Goal: Transaction & Acquisition: Purchase product/service

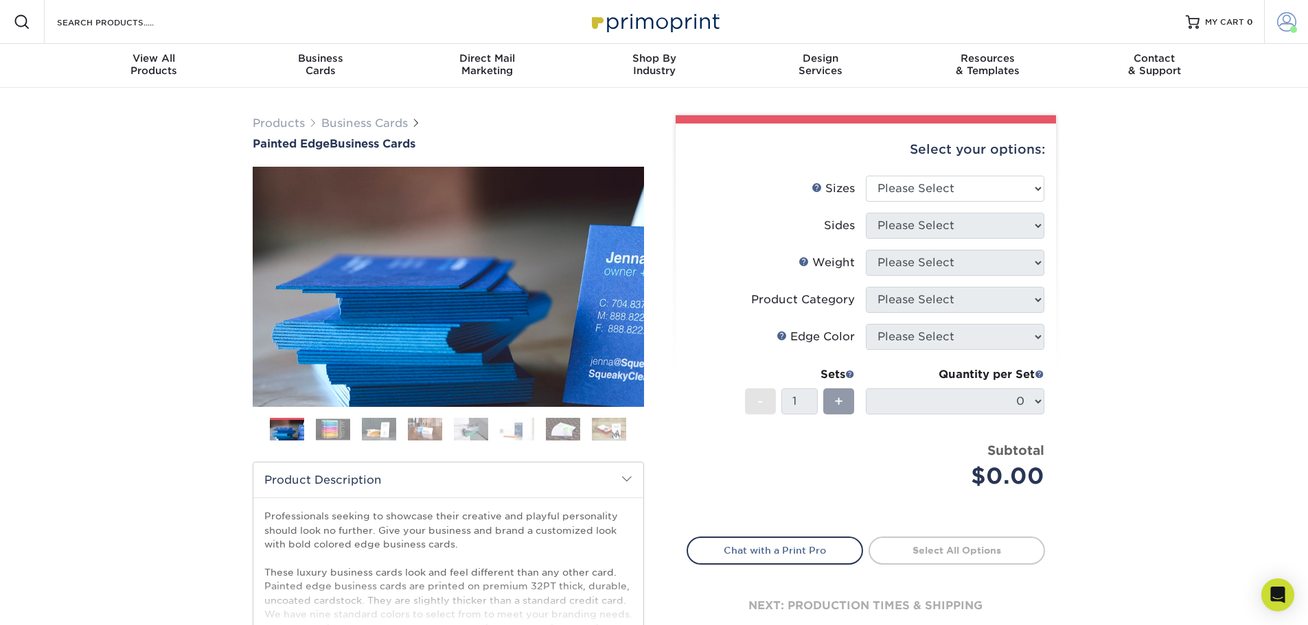
click at [1279, 19] on span at bounding box center [1286, 21] width 19 height 19
click at [1027, 187] on select "Please Select 2" x 3.5" - Standard 2.125" x 3.375" - European 2.5" x 2.5" - Squ…" at bounding box center [955, 189] width 178 height 26
select select "2.00x3.50"
click at [866, 176] on select "Please Select 2" x 3.5" - Standard 2.125" x 3.375" - European 2.5" x 2.5" - Squ…" at bounding box center [955, 189] width 178 height 26
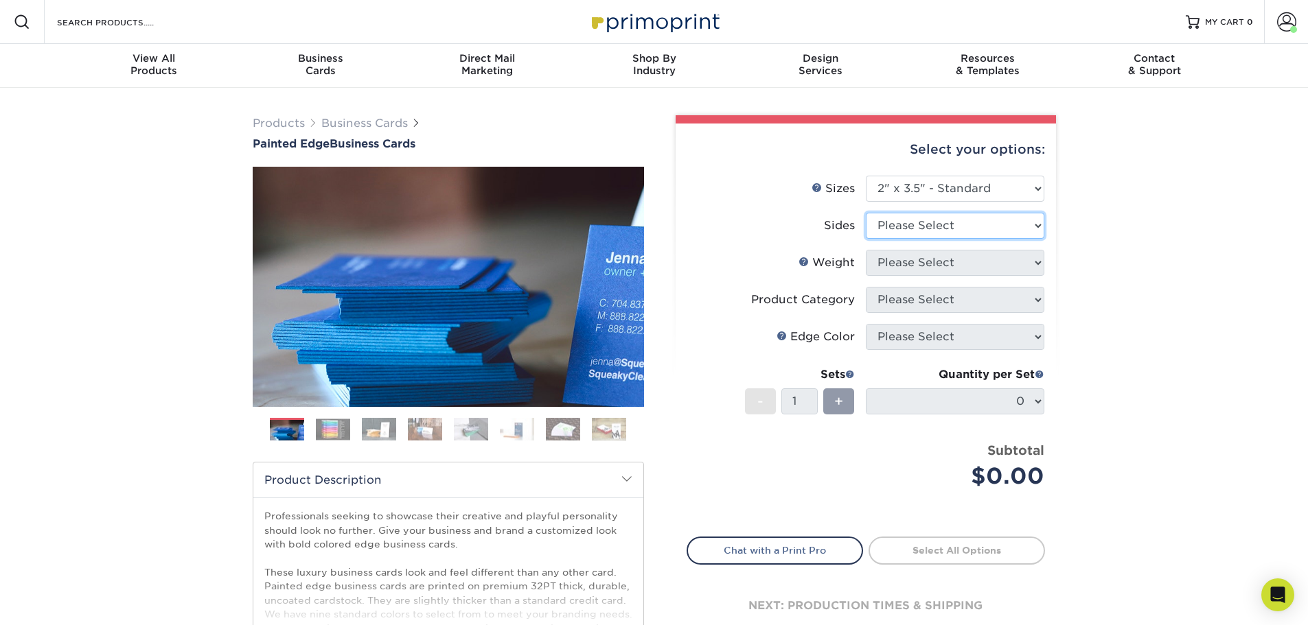
click at [964, 232] on select "Please Select Print Both Sides Print Front Only" at bounding box center [955, 226] width 178 height 26
select select "13abbda7-1d64-4f25-8bb2-c179b224825d"
click at [866, 213] on select "Please Select Print Both Sides Print Front Only" at bounding box center [955, 226] width 178 height 26
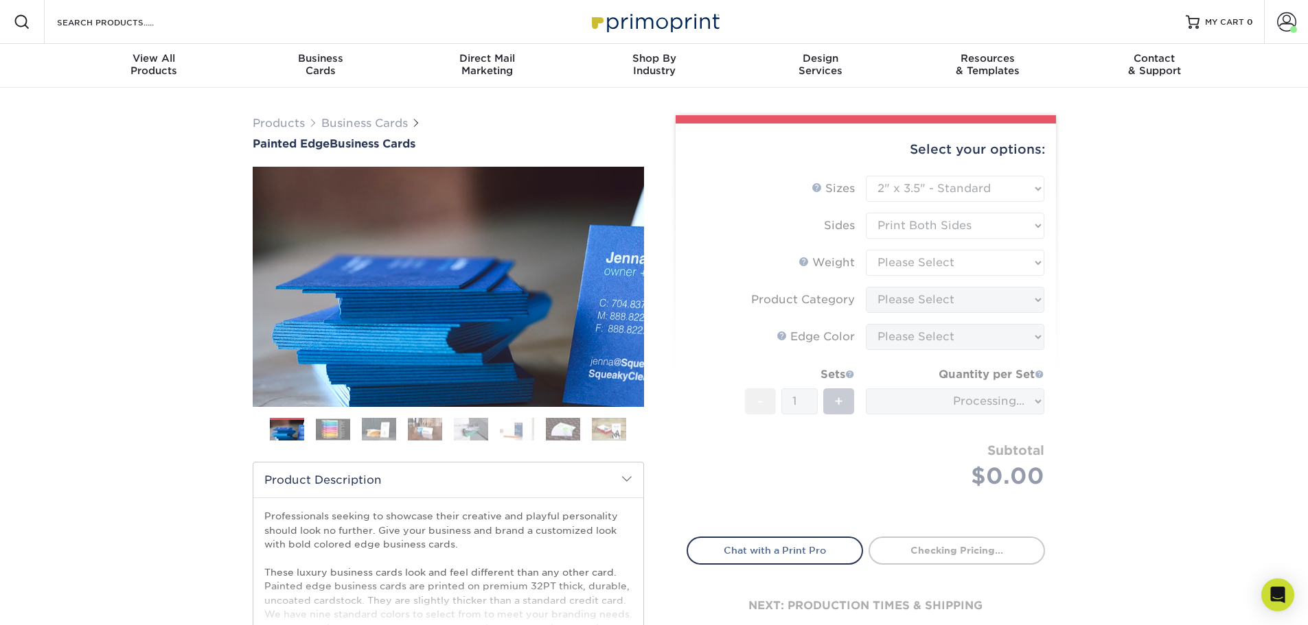
click at [957, 264] on form "Sizes Help Sizes Please Select 2" x 3.5" - Standard 2.125" x 3.375" - European …" at bounding box center [865, 348] width 358 height 345
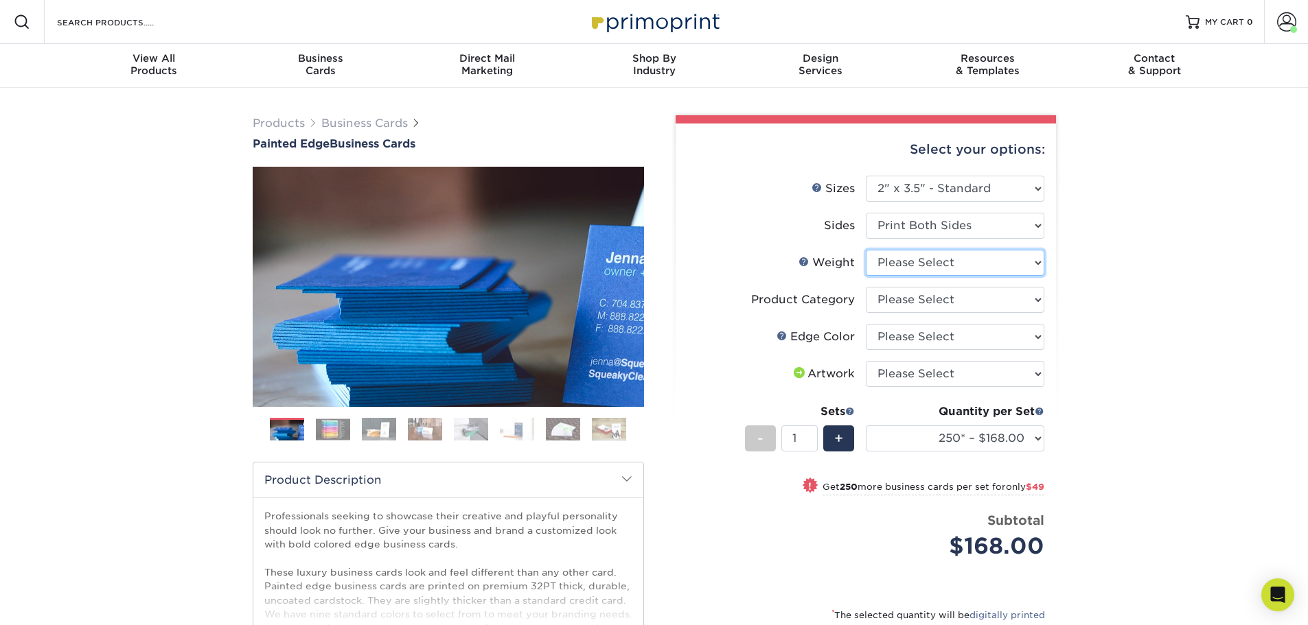
click at [957, 264] on select "Please Select 32PTUC" at bounding box center [955, 263] width 178 height 26
select select "32PTUC"
click at [866, 250] on select "Please Select 32PTUC" at bounding box center [955, 263] width 178 height 26
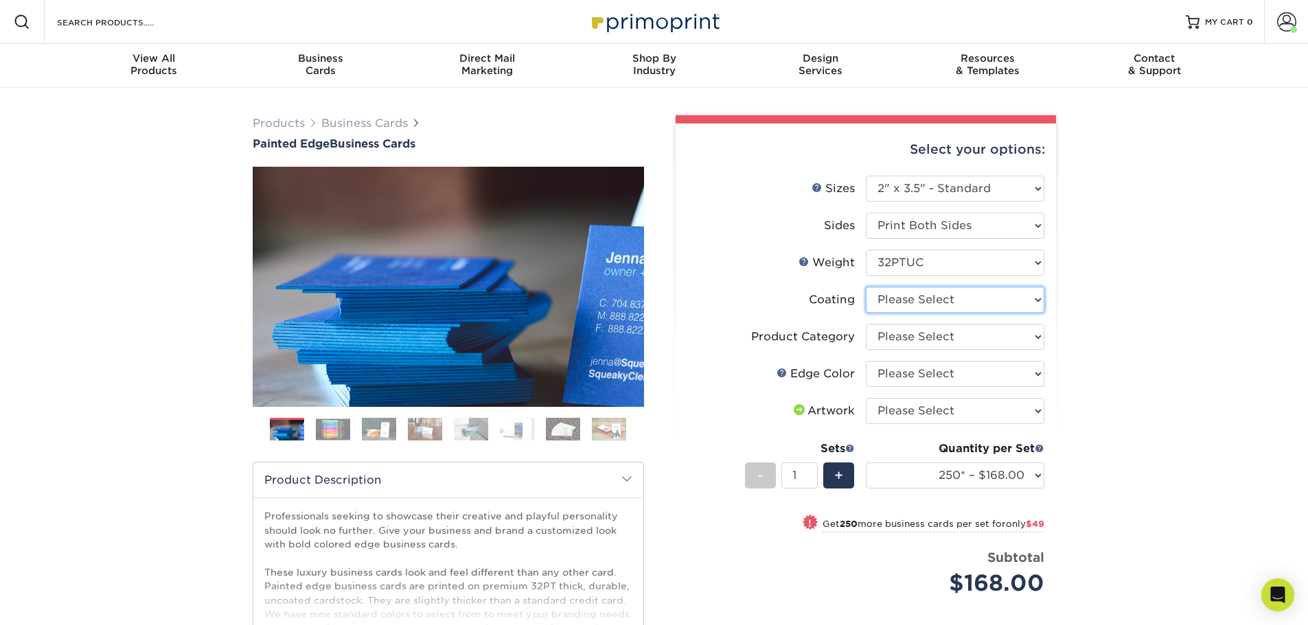
click at [936, 299] on select at bounding box center [955, 300] width 178 height 26
select select "3e7618de-abca-4bda-9f97-8b9129e913d8"
click at [866, 287] on select at bounding box center [955, 300] width 178 height 26
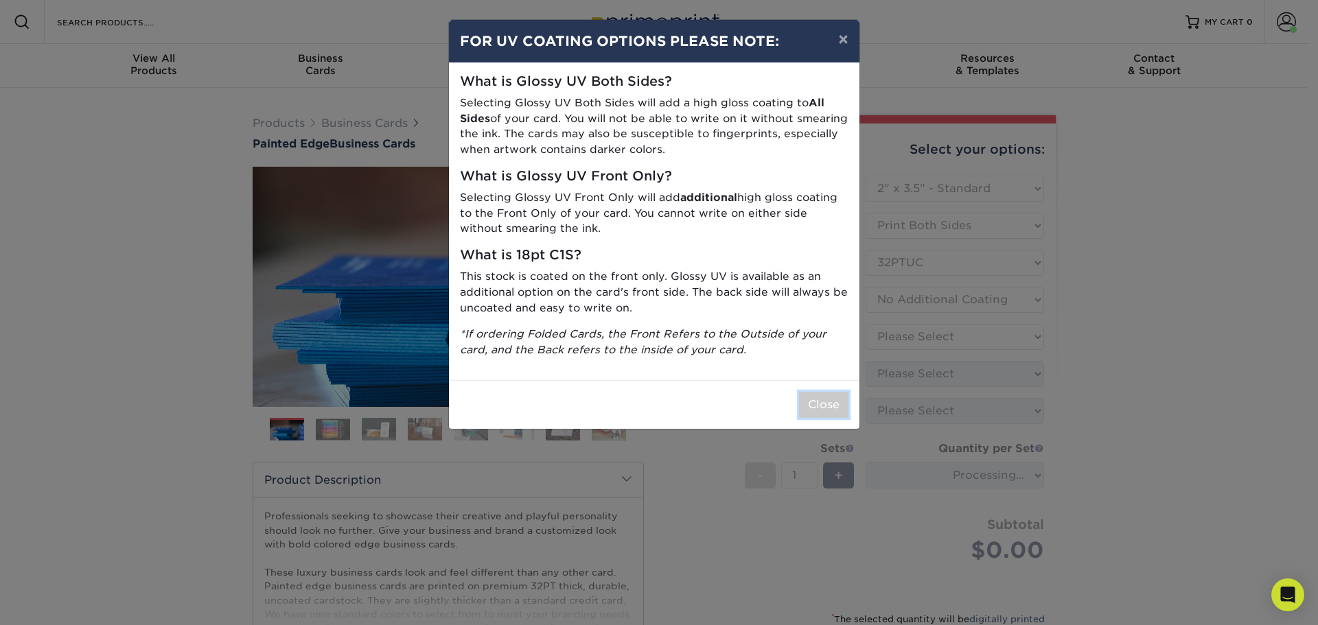
click at [841, 402] on button "Close" at bounding box center [823, 405] width 49 height 26
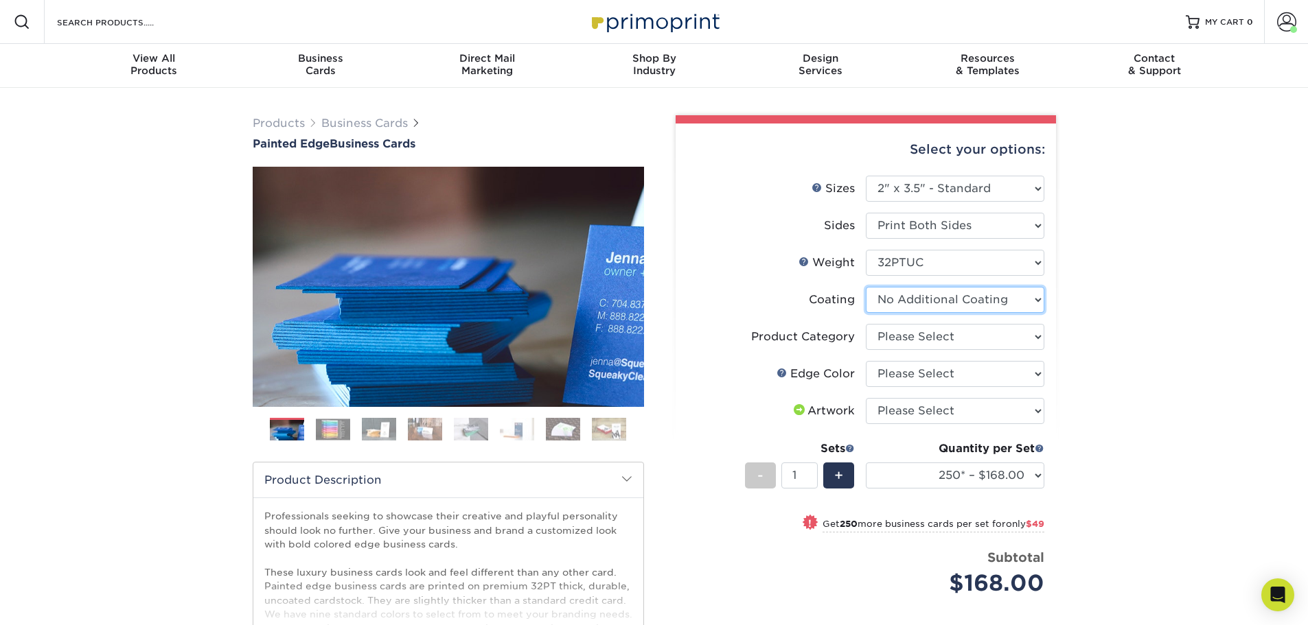
click at [952, 305] on select at bounding box center [955, 300] width 178 height 26
click at [948, 347] on select "Please Select Business Cards" at bounding box center [955, 337] width 178 height 26
select select "3b5148f1-0588-4f88-a218-97bcfdce65c1"
click at [866, 324] on select "Please Select Business Cards" at bounding box center [955, 337] width 178 height 26
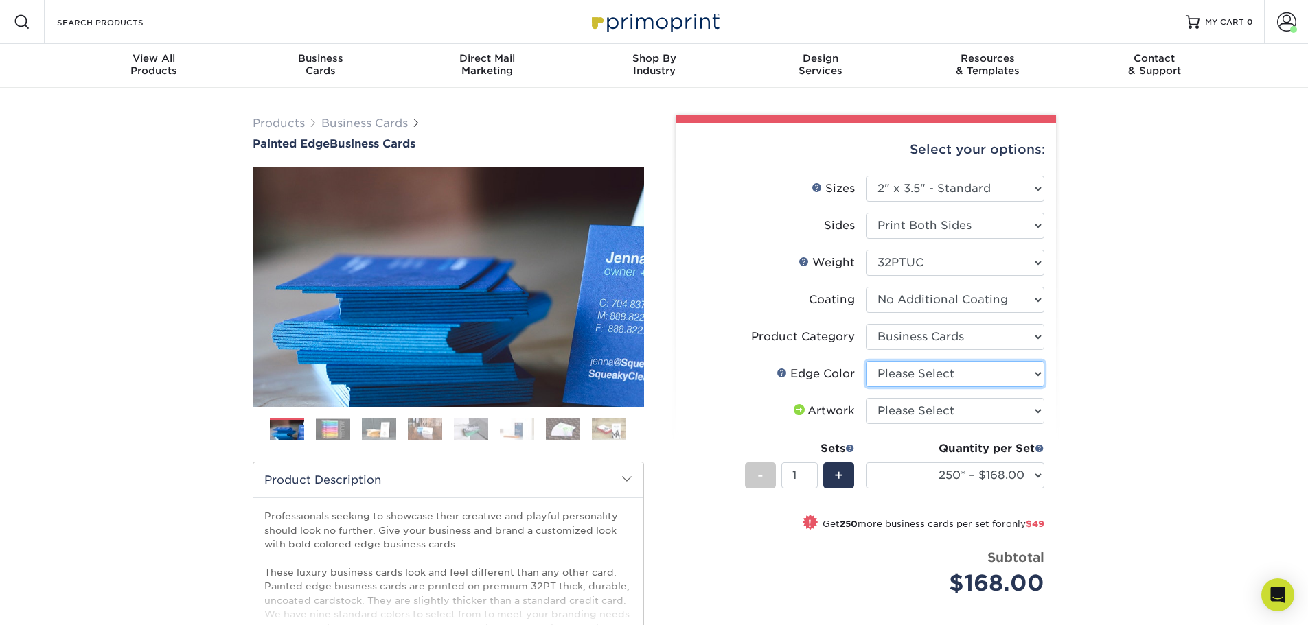
click at [931, 382] on select "Please Select Charcoal Black Brown Blue Pearlescent Blue Pearlescent Gold Pearl…" at bounding box center [955, 374] width 178 height 26
select select "1ae850e6-61c5-45b7-a71d-f488378c5a25"
click at [866, 361] on select "Please Select Charcoal Black Brown Blue Pearlescent Blue Pearlescent Gold Pearl…" at bounding box center [955, 374] width 178 height 26
click at [927, 416] on select "Please Select I will upload files I need a design - $100" at bounding box center [955, 411] width 178 height 26
select select "upload"
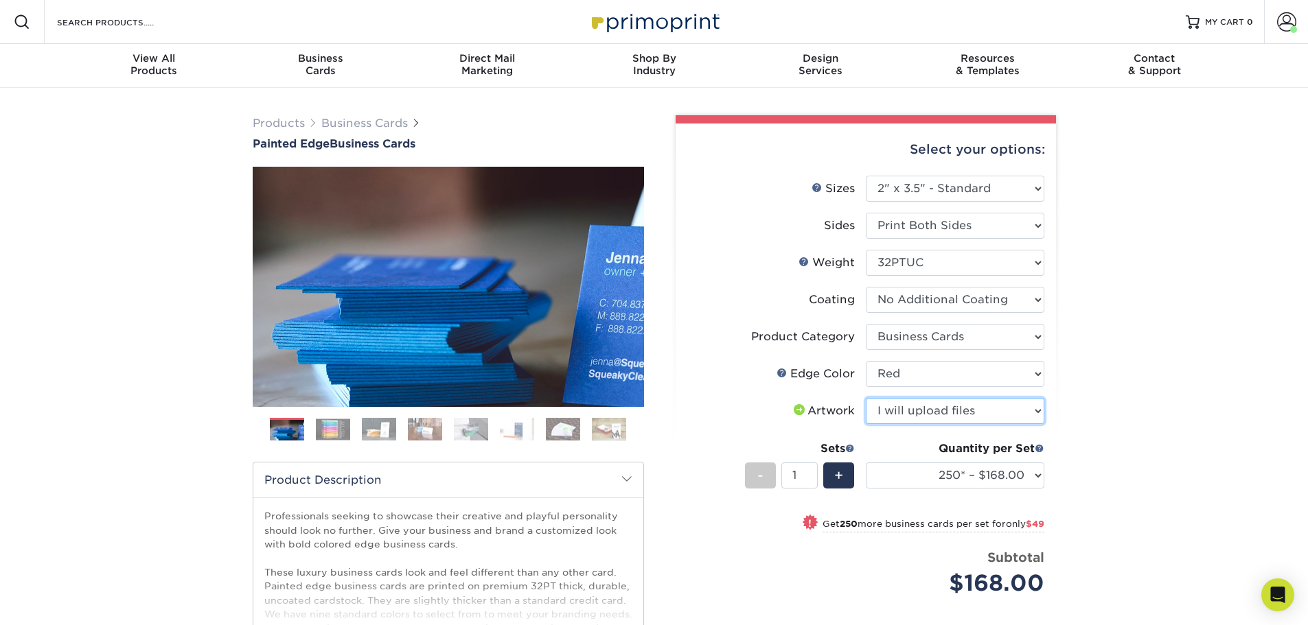
click at [866, 398] on select "Please Select I will upload files I need a design - $100" at bounding box center [955, 411] width 178 height 26
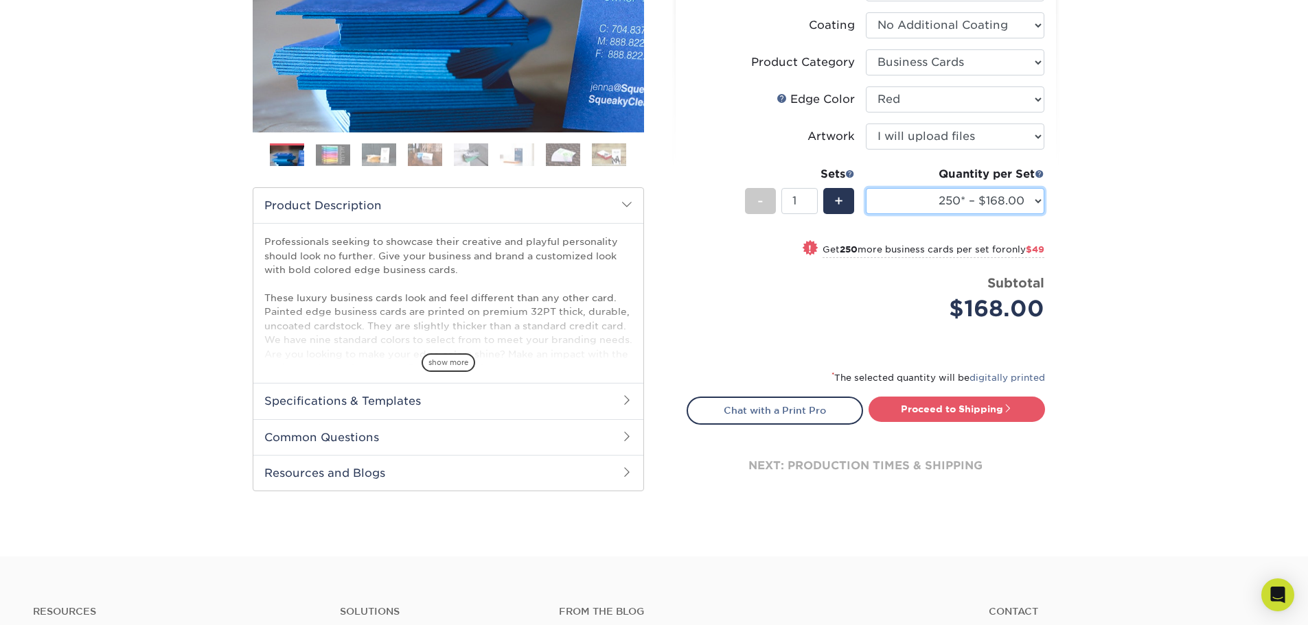
click at [977, 213] on select "250* – $168.00 500* – $217.00 1000* – $339.00" at bounding box center [955, 201] width 178 height 26
click at [984, 202] on select "250* – $168.00 500* – $217.00 1000* – $339.00" at bounding box center [955, 201] width 178 height 26
click at [937, 411] on link "Proceed to Shipping" at bounding box center [956, 409] width 176 height 25
type input "Set 1"
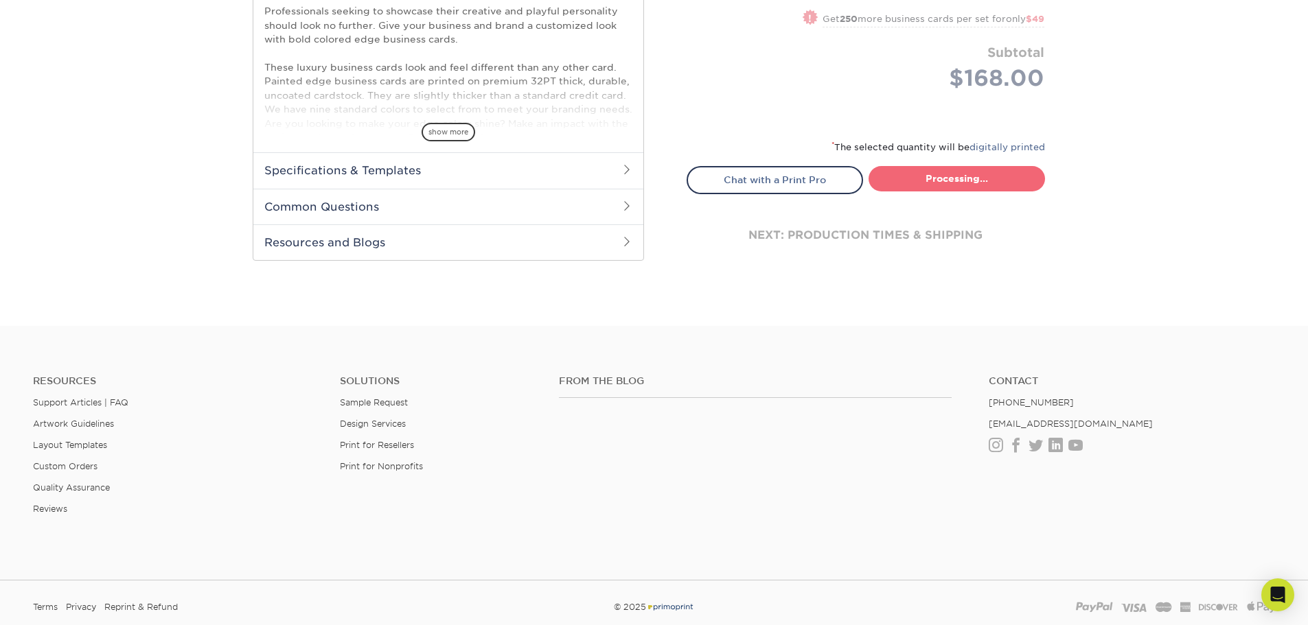
select select "b1d50ed3-fc81-464d-a1d8-d1915fbce704"
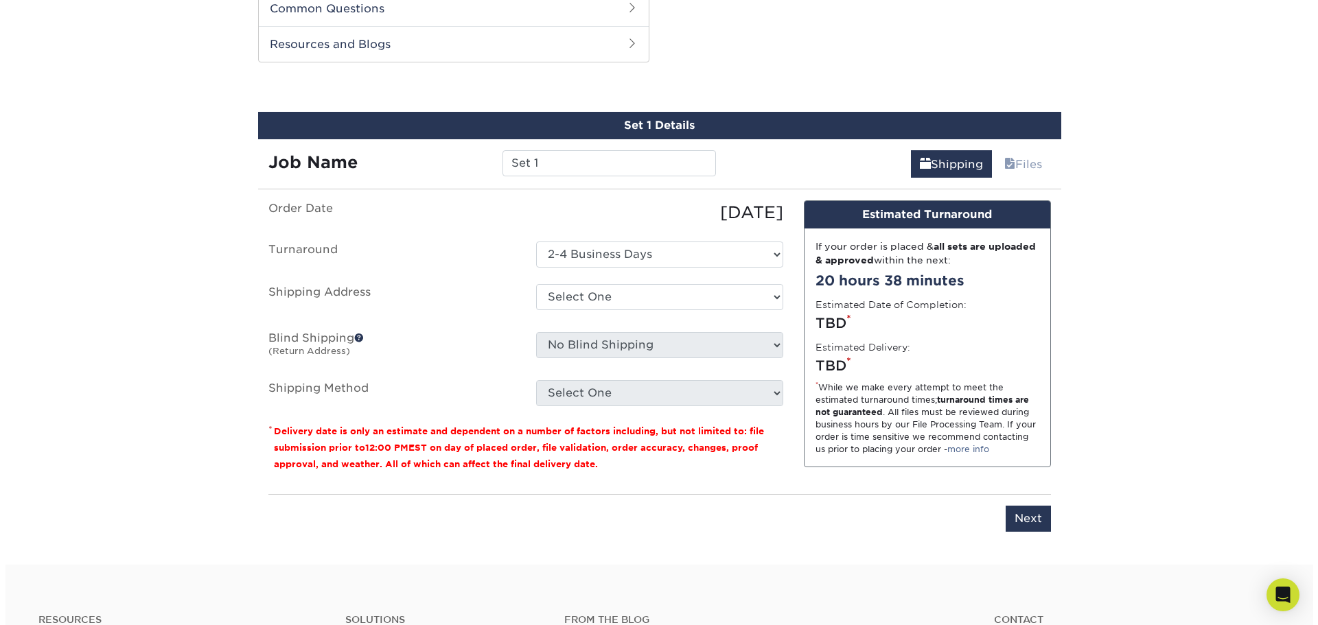
scroll to position [709, 0]
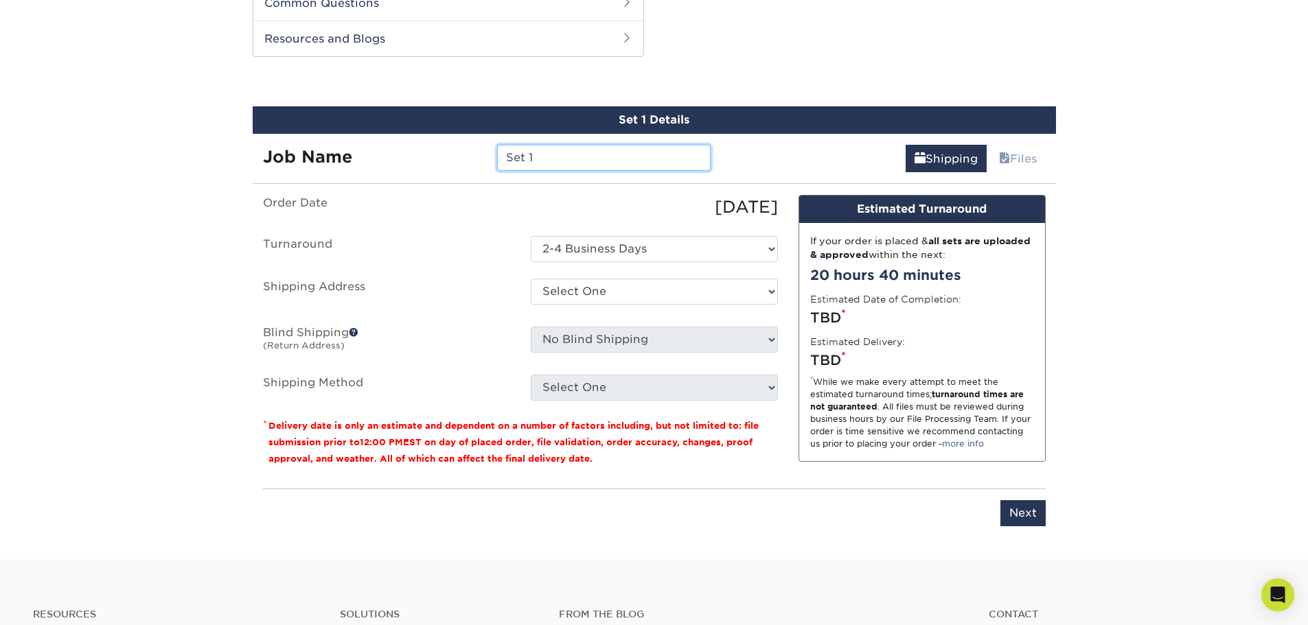
click at [613, 158] on input "Set 1" at bounding box center [603, 158] width 213 height 26
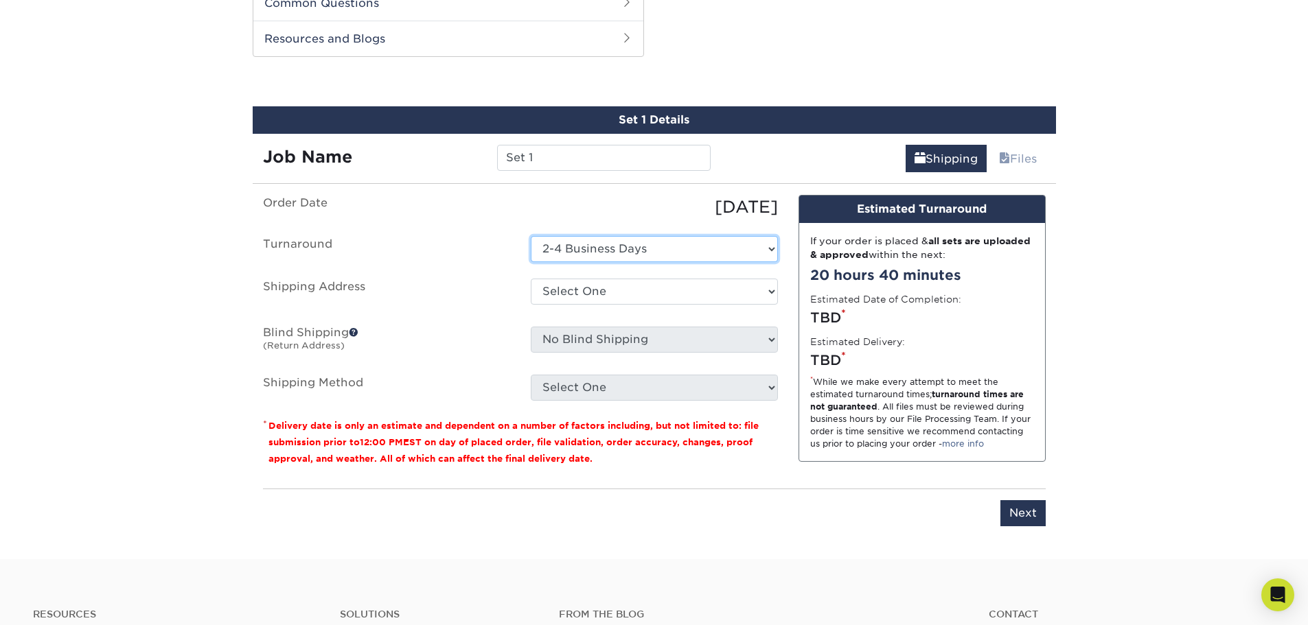
click at [651, 241] on select "Select One 2-4 Business Days" at bounding box center [654, 249] width 247 height 26
click at [649, 249] on select "Select One 2-4 Business Days" at bounding box center [654, 249] width 247 height 26
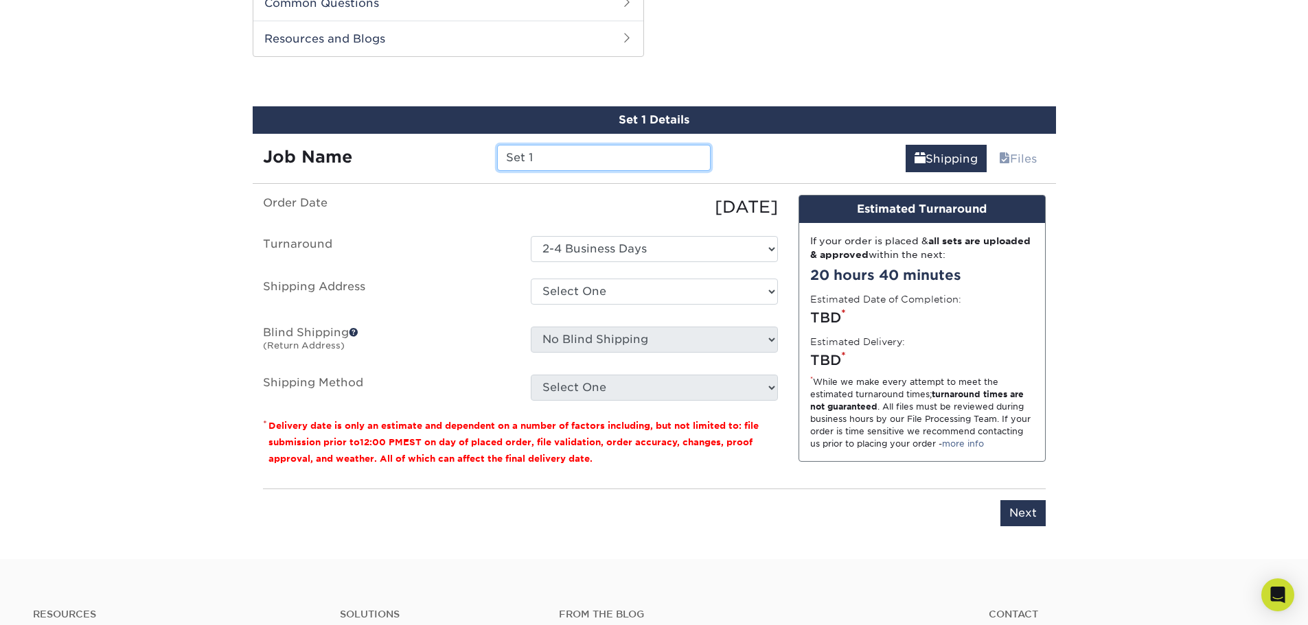
click at [583, 146] on input "Set 1" at bounding box center [603, 158] width 213 height 26
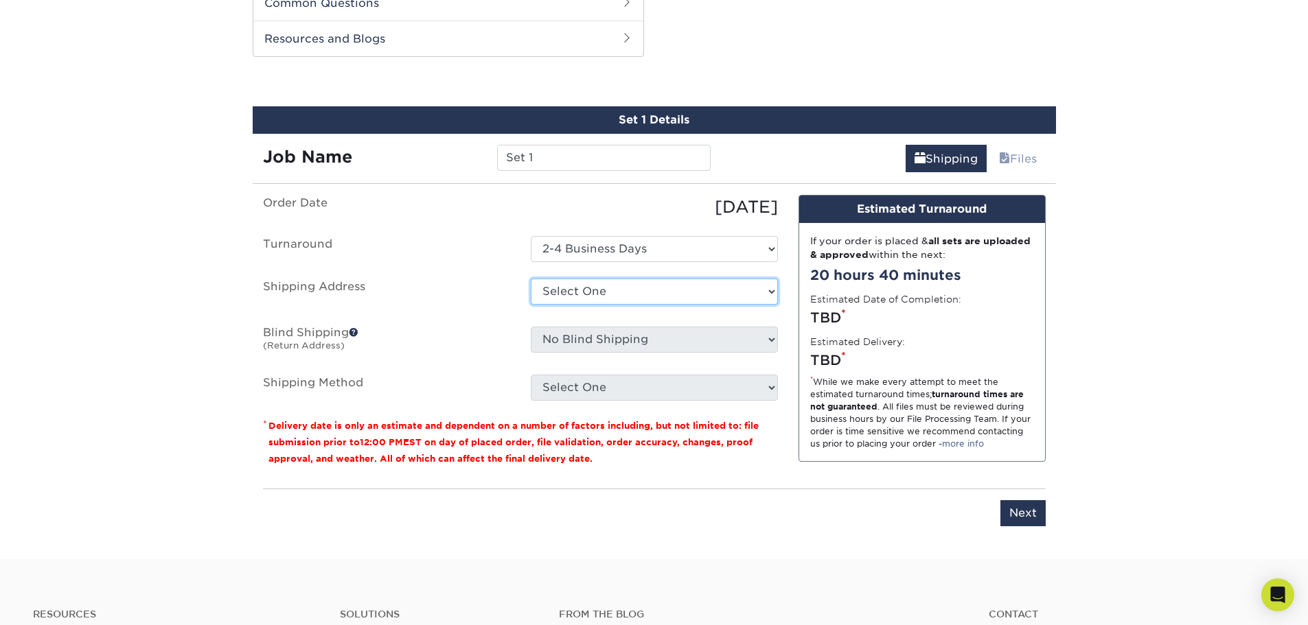
click at [605, 284] on select "Select One JD's Address + Add New Address" at bounding box center [654, 292] width 247 height 26
select select "newaddress"
click at [531, 279] on select "Select One JD's Address + Add New Address" at bounding box center [654, 292] width 247 height 26
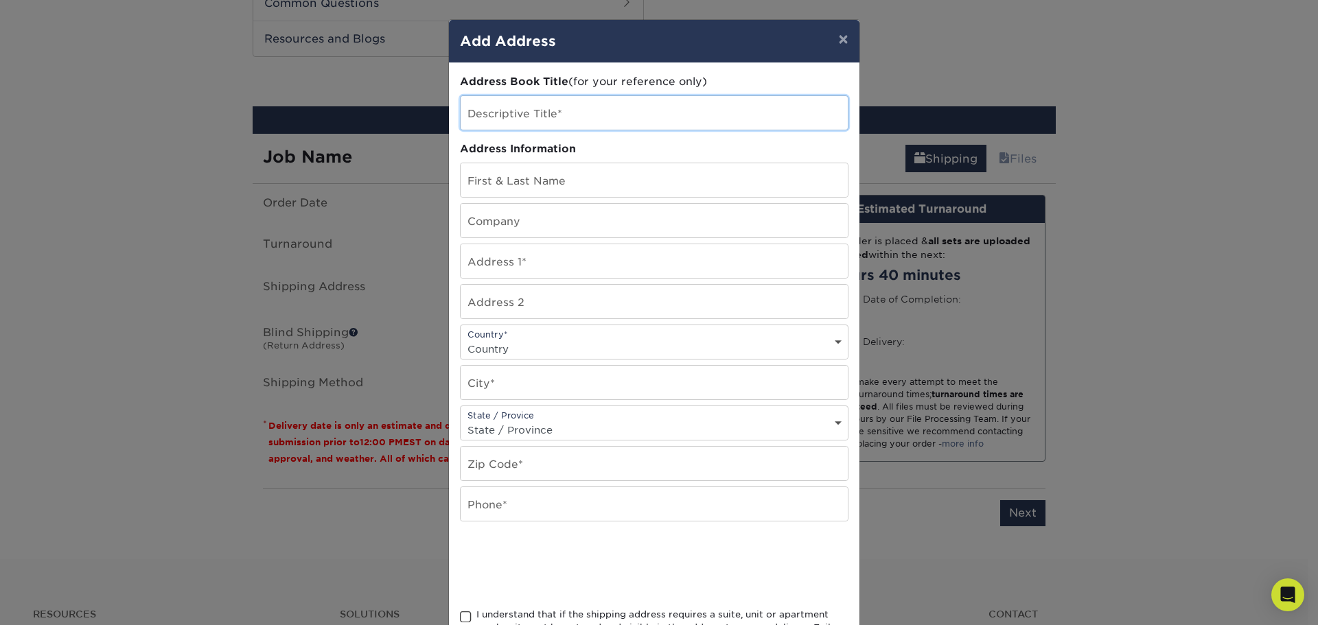
click at [553, 113] on input "text" at bounding box center [654, 113] width 387 height 34
type input "Haig Partners HQ"
click at [523, 189] on input "text" at bounding box center [654, 180] width 387 height 34
type input "[PERSON_NAME]"
click at [518, 209] on input "text" at bounding box center [654, 221] width 387 height 34
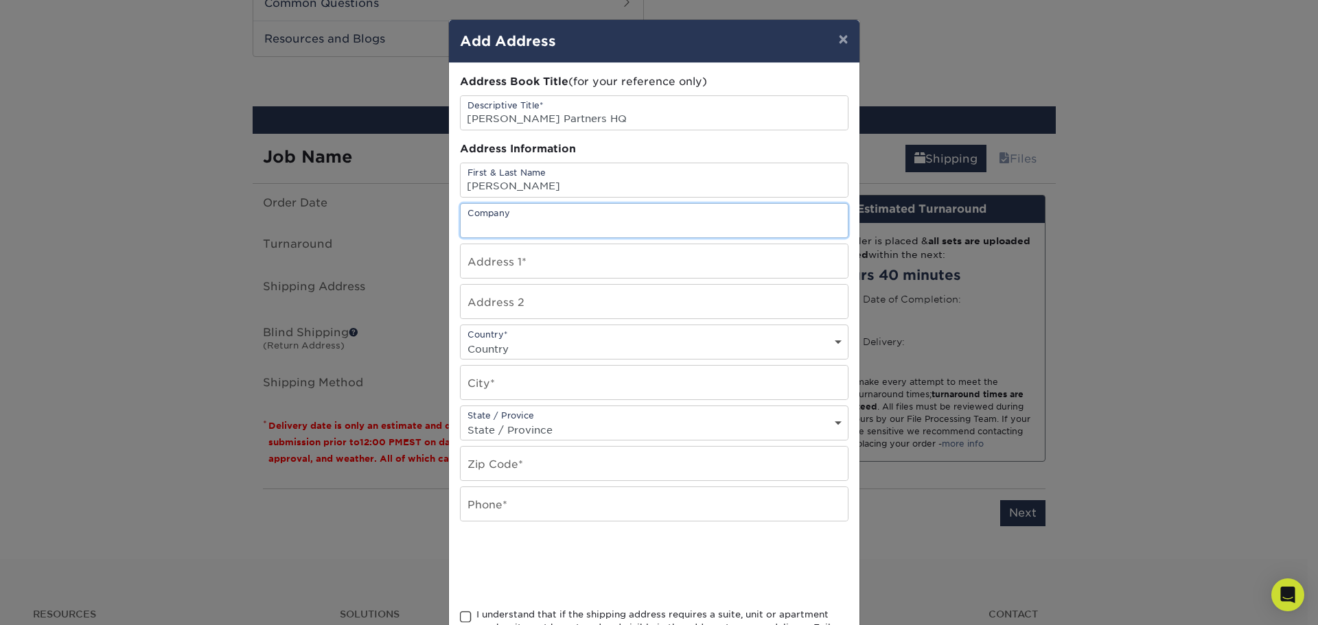
type input "[PERSON_NAME] Partners"
click at [569, 263] on input "text" at bounding box center [654, 261] width 387 height 34
click at [519, 268] on input "text" at bounding box center [654, 261] width 387 height 34
paste input "[STREET_ADDRESS]"
type input "[STREET_ADDRESS]"
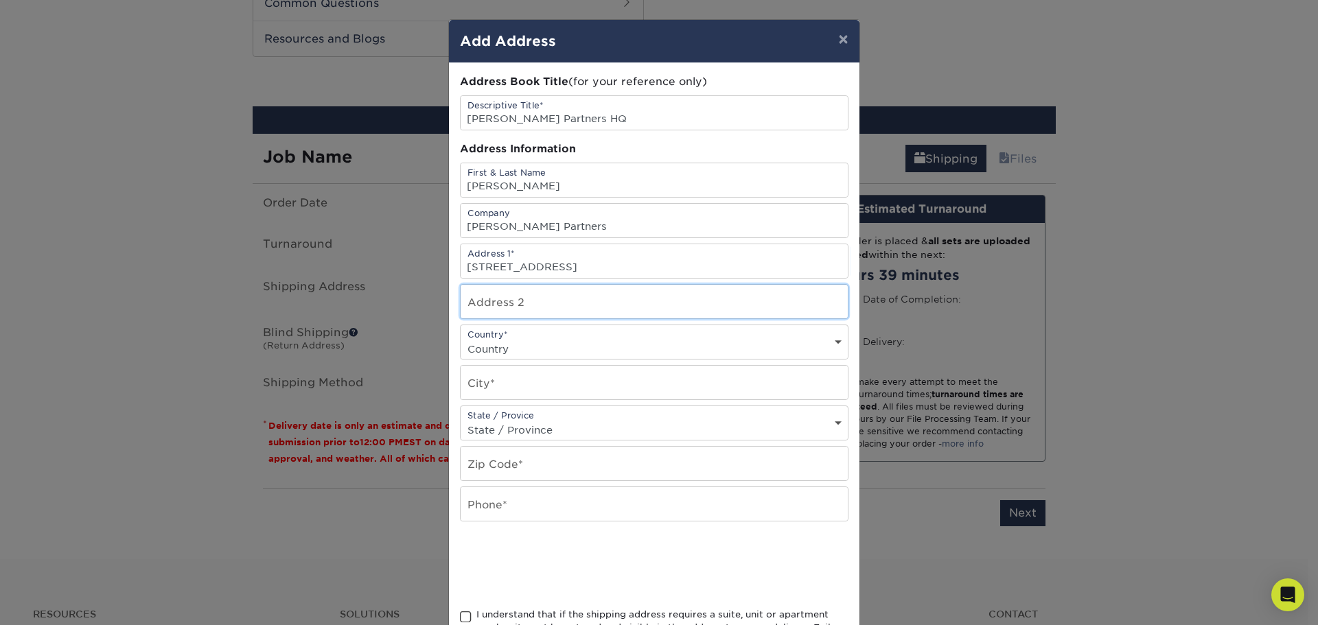
click at [510, 292] on input "text" at bounding box center [654, 302] width 387 height 34
paste input "#1450"
type input "#1450"
click at [582, 336] on div "Country* Country United States Canada ----------------------------- Afghanistan…" at bounding box center [654, 342] width 389 height 35
click at [573, 358] on select "Country United States Canada ----------------------------- Afghanistan Albania …" at bounding box center [654, 349] width 387 height 20
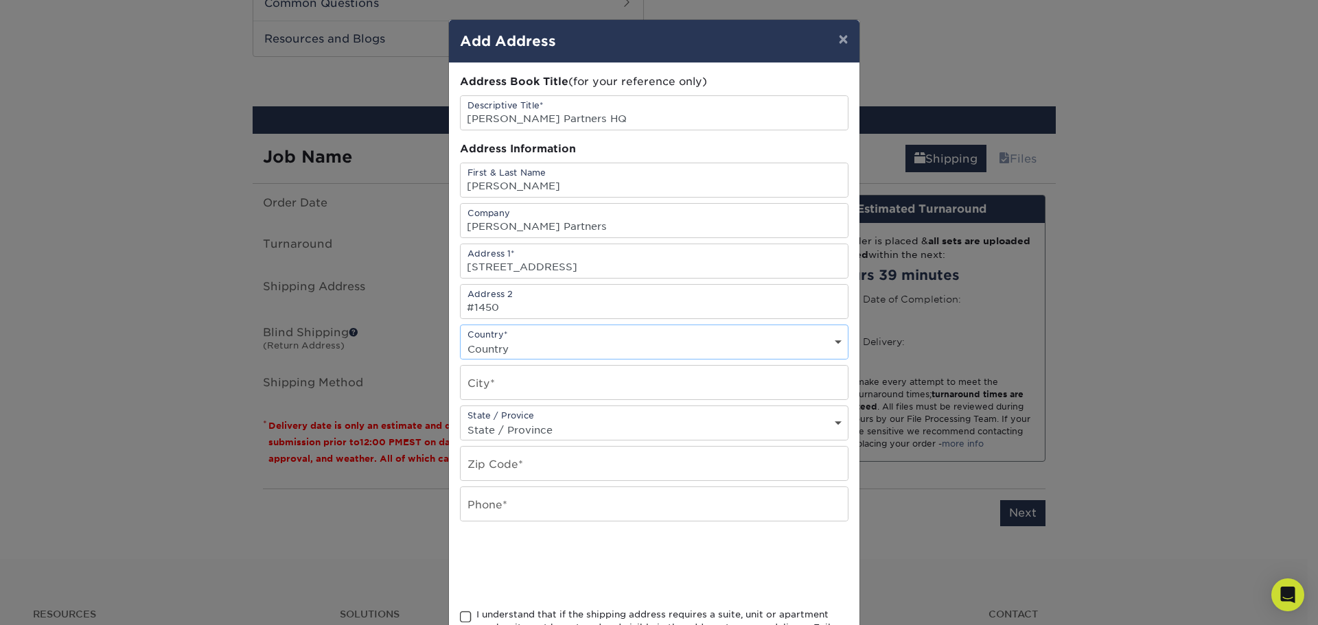
select select "US"
click at [461, 339] on select "Country United States Canada ----------------------------- Afghanistan Albania …" at bounding box center [654, 349] width 387 height 20
click at [513, 372] on input "text" at bounding box center [654, 383] width 387 height 34
type input "G"
type input "Fort Lauderdale"
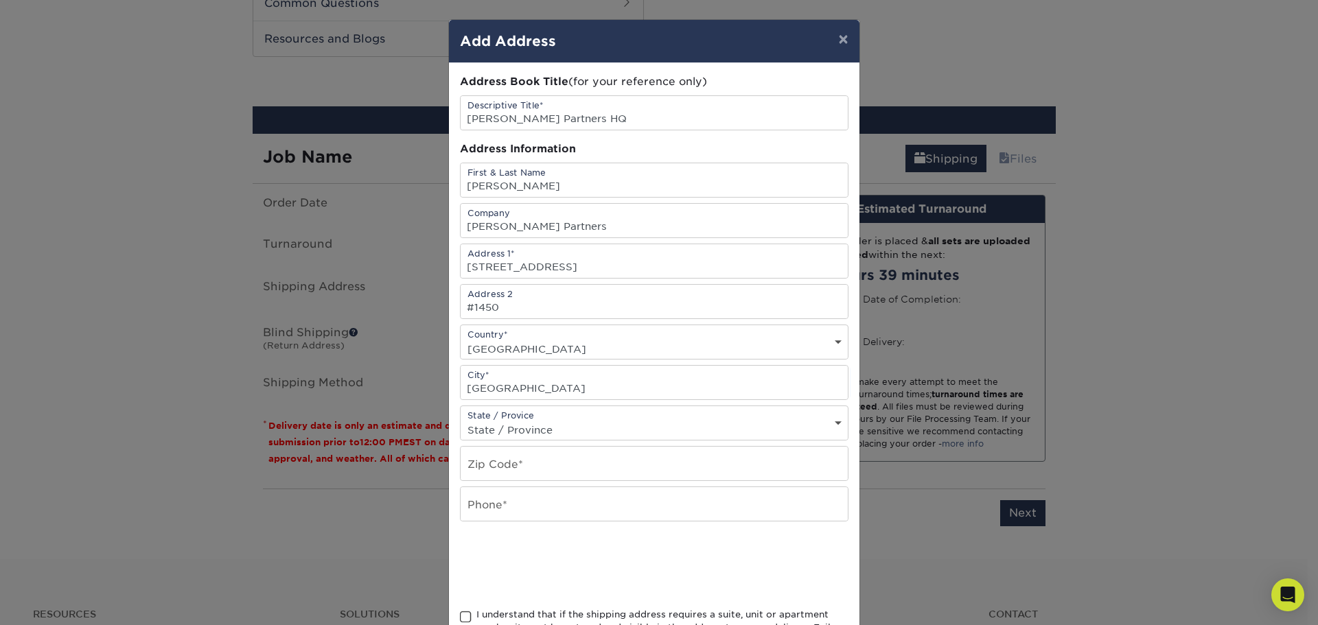
click at [530, 422] on select "State / Province Alabama Alaska Arizona Arkansas California Colorado Connecticu…" at bounding box center [654, 430] width 387 height 20
select select "FL"
click at [461, 420] on select "State / Province Alabama Alaska Arizona Arkansas California Colorado Connecticu…" at bounding box center [654, 430] width 387 height 20
click at [498, 463] on input "text" at bounding box center [654, 464] width 387 height 34
type input "33394"
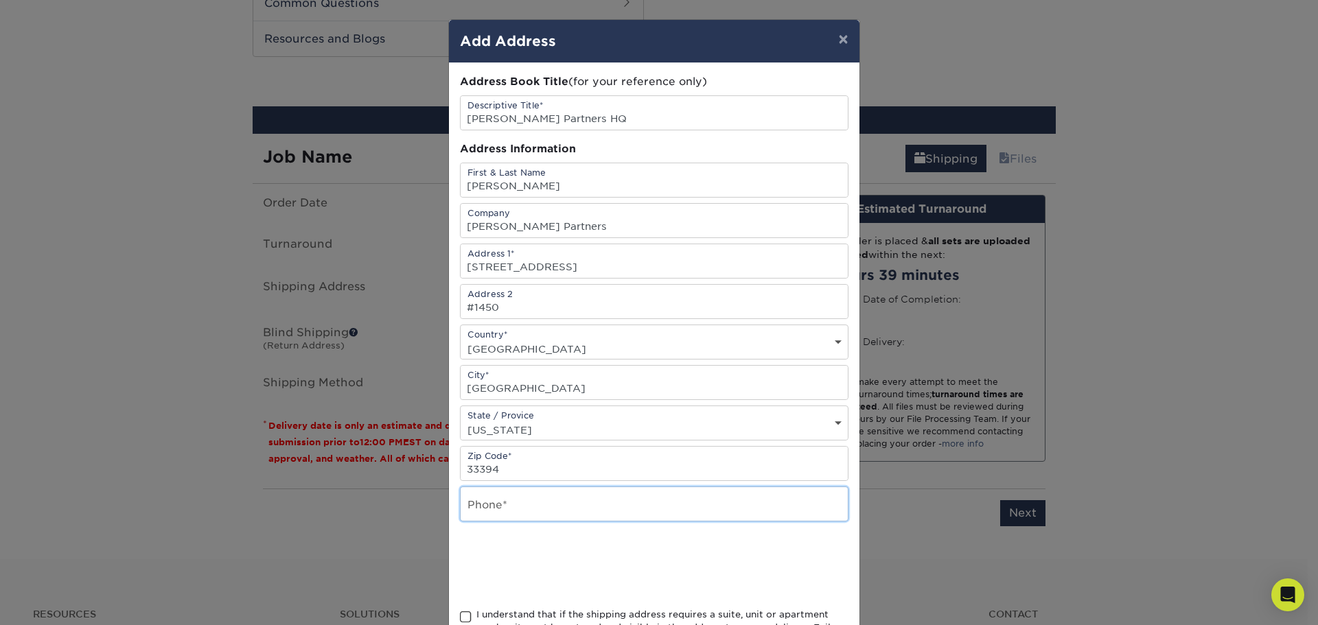
click at [502, 499] on input "text" at bounding box center [654, 504] width 387 height 34
type input "9549809877"
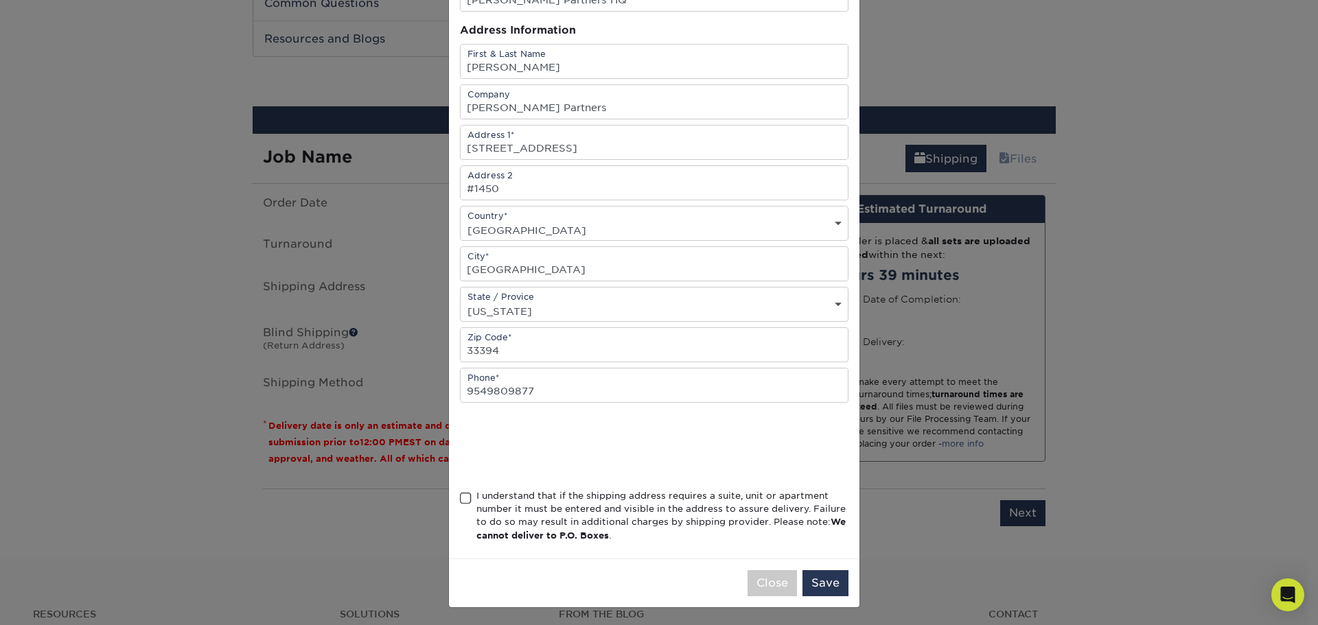
scroll to position [121, 0]
click at [557, 503] on div "I understand that if the shipping address requires a suite, unit or apartment n…" at bounding box center [662, 514] width 372 height 54
click at [0, 0] on input "I understand that if the shipping address requires a suite, unit or apartment n…" at bounding box center [0, 0] width 0 height 0
click at [817, 581] on button "Save" at bounding box center [825, 581] width 46 height 26
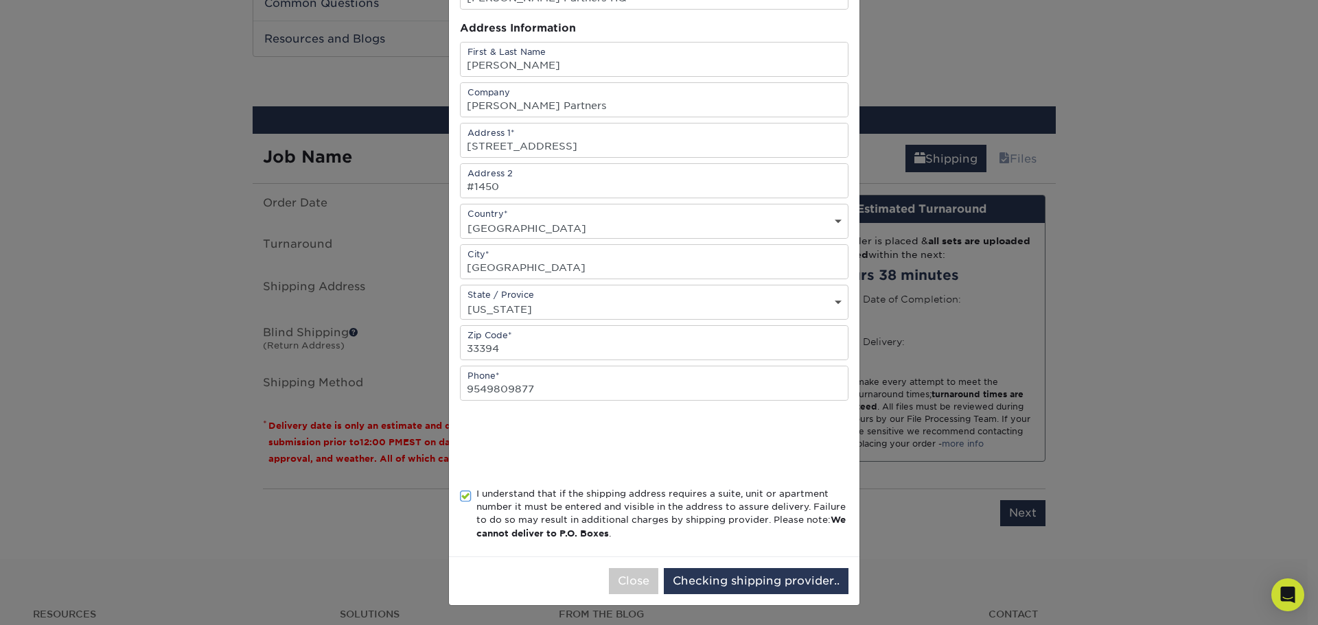
scroll to position [0, 0]
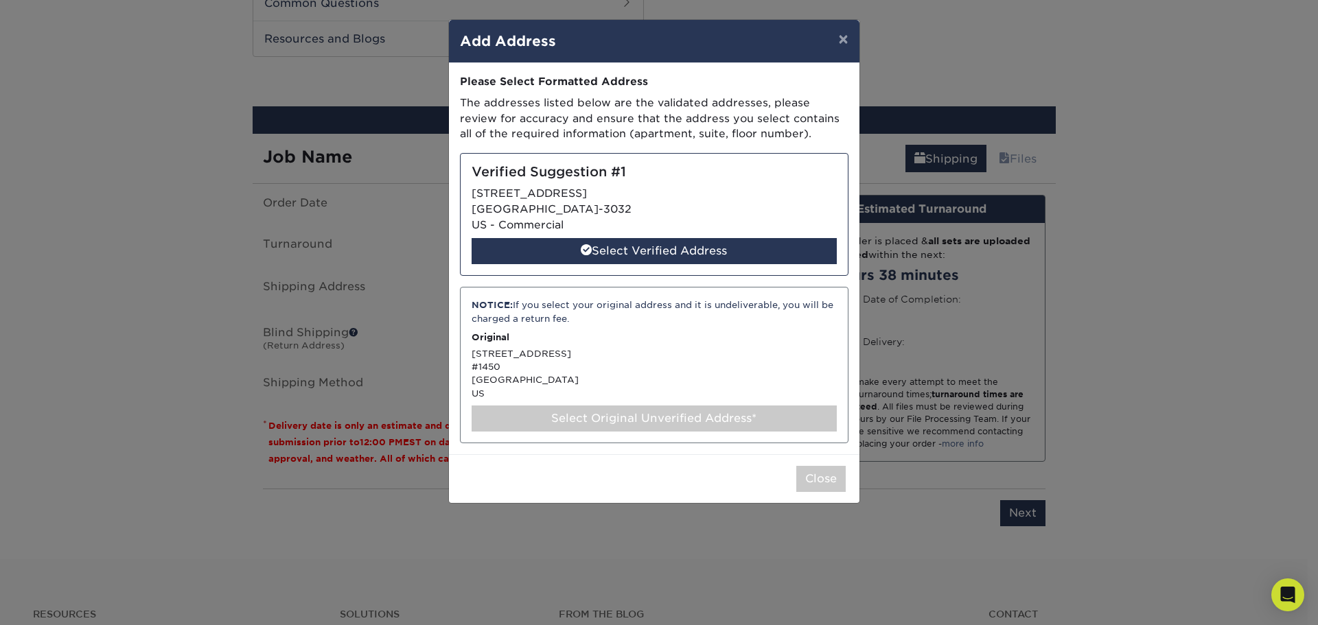
click at [631, 182] on div "Verified Suggestion #1 500 E BROWARD BLVD FORT LAUDERDALE, FL 33394-3032 US - C…" at bounding box center [654, 214] width 389 height 123
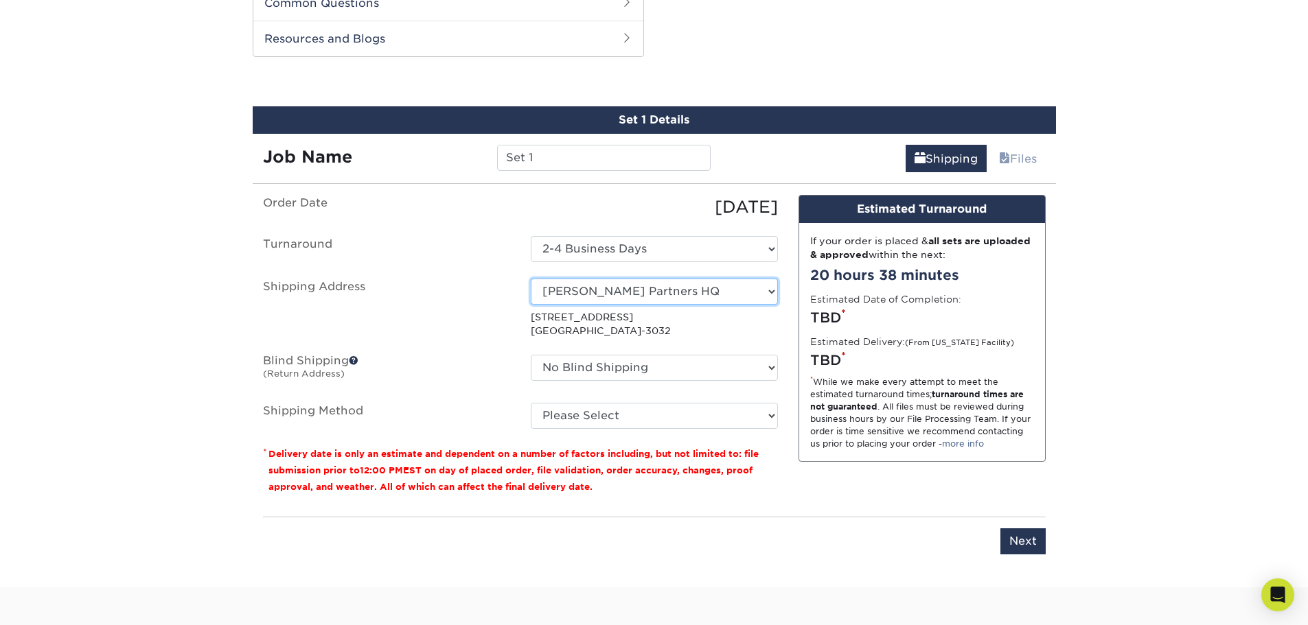
click at [700, 284] on select "Select One JD's Address Haig Partners HQ + Add New Address" at bounding box center [654, 292] width 247 height 26
click at [531, 279] on select "Select One JD's Address Haig Partners HQ + Add New Address" at bounding box center [654, 292] width 247 height 26
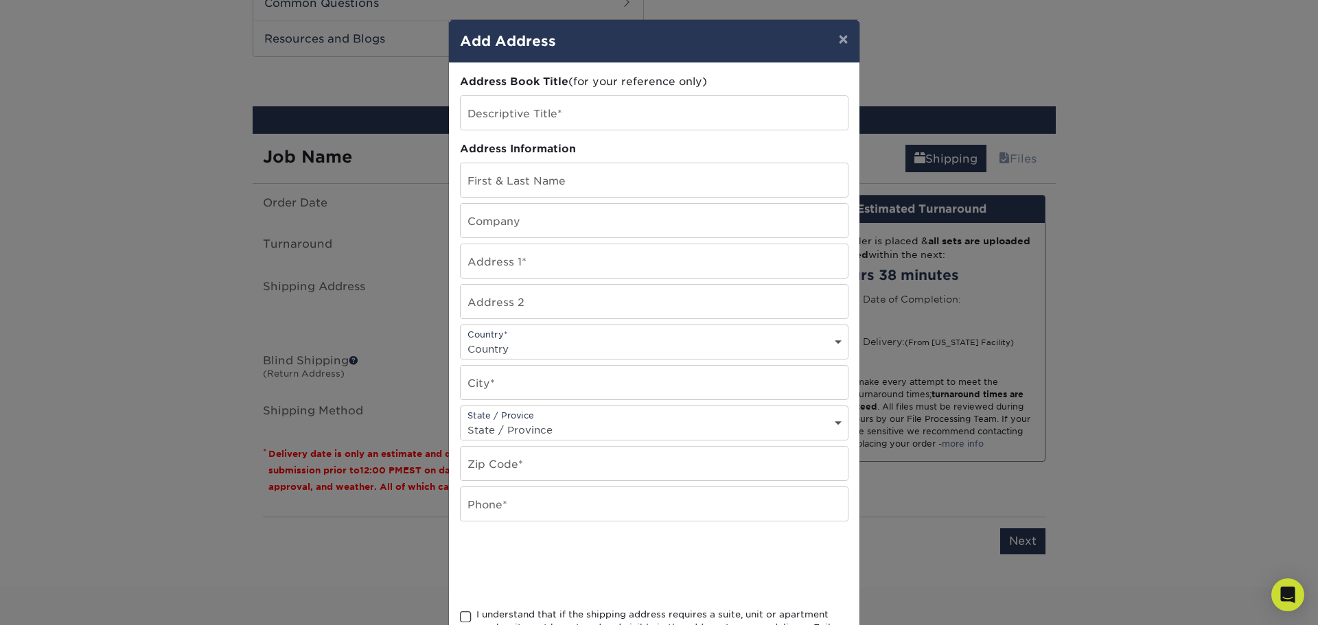
scroll to position [121, 0]
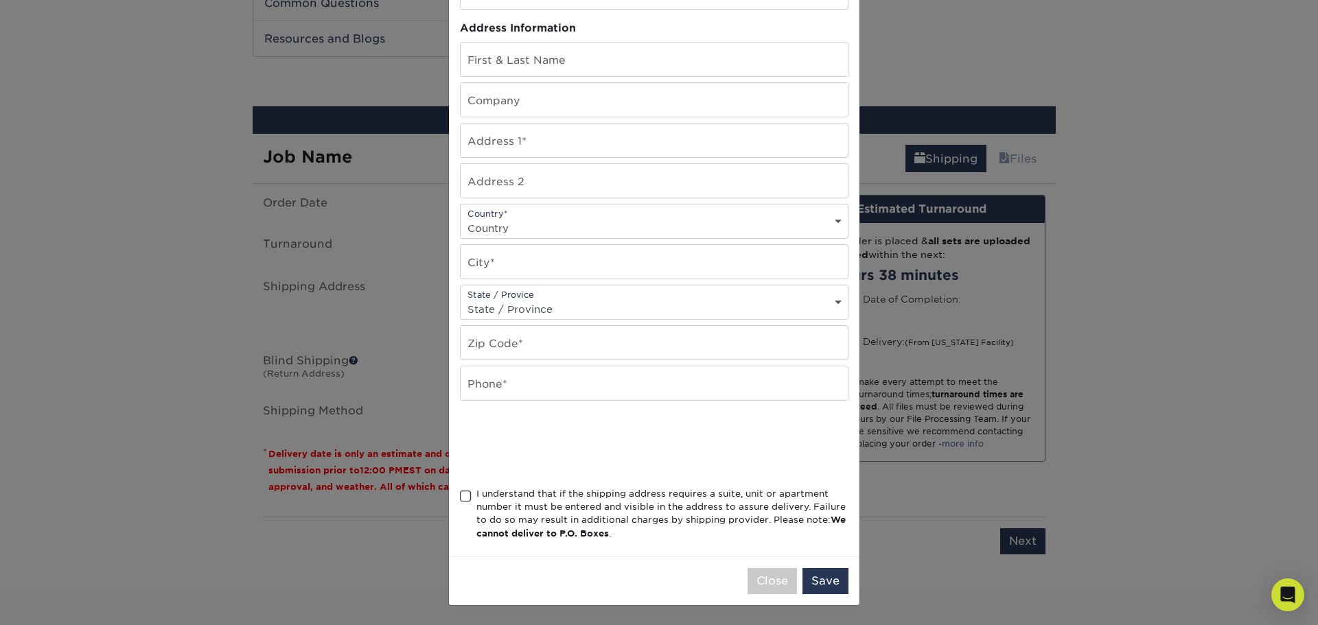
click at [521, 492] on div "I understand that if the shipping address requires a suite, unit or apartment n…" at bounding box center [662, 514] width 372 height 54
click at [0, 0] on input "I understand that if the shipping address requires a suite, unit or apartment n…" at bounding box center [0, 0] width 0 height 0
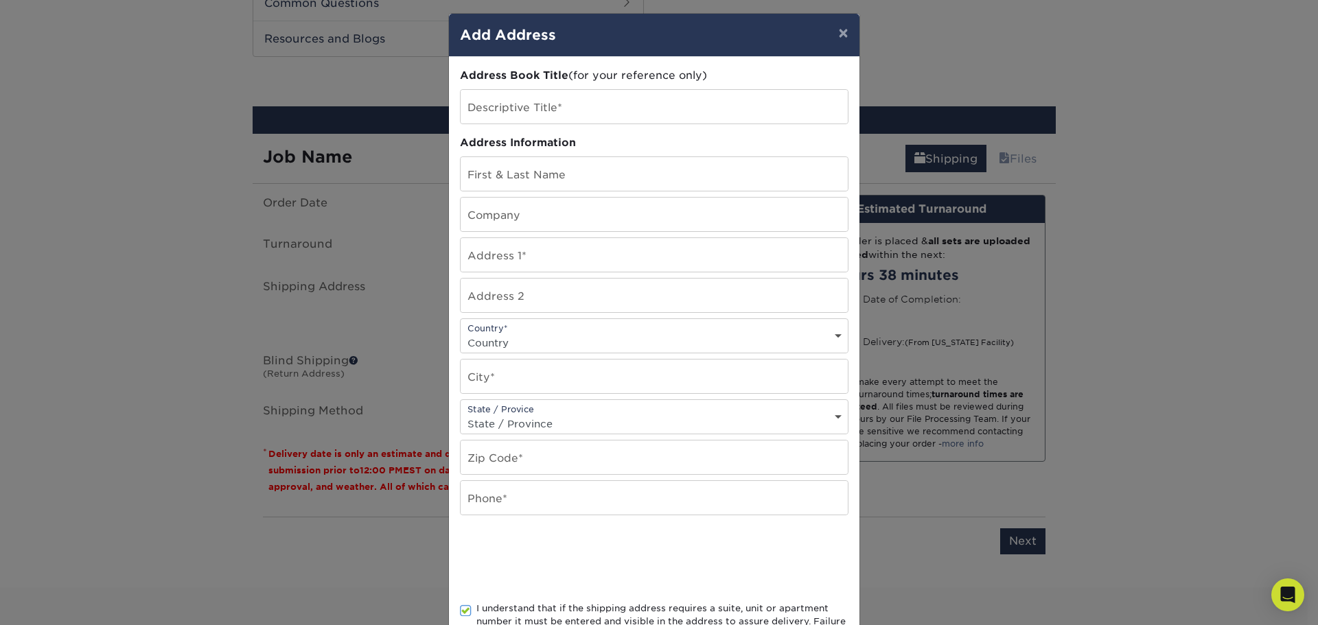
scroll to position [0, 0]
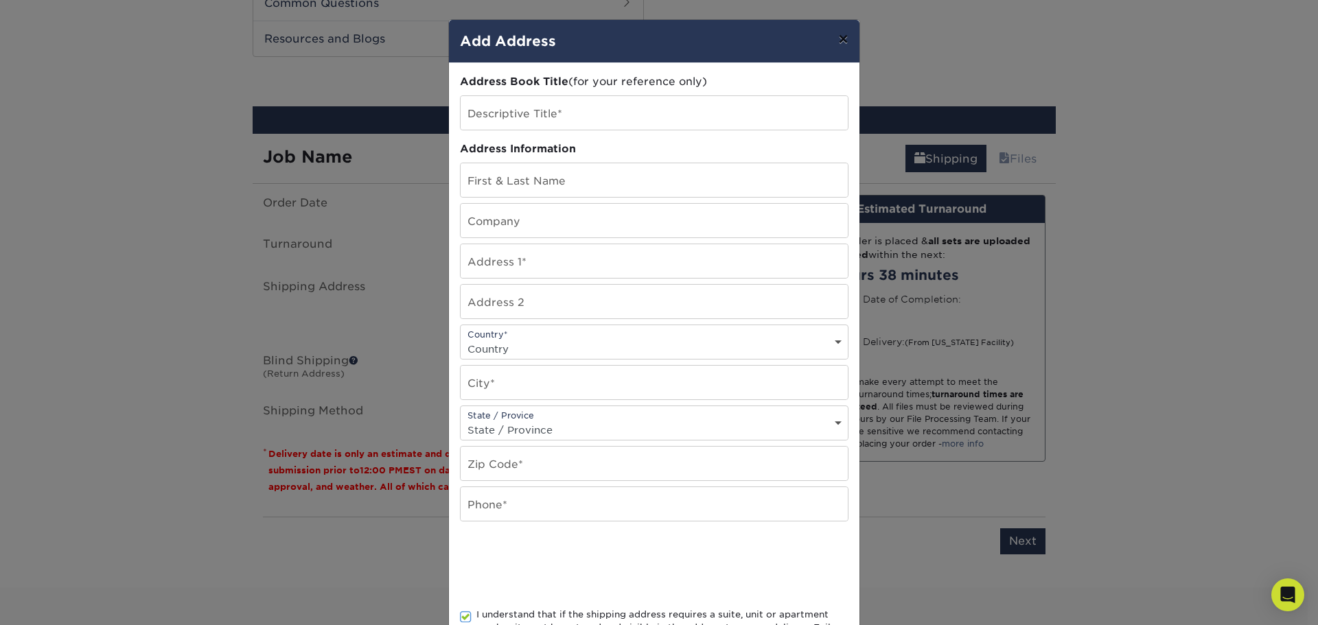
click at [828, 36] on button "×" at bounding box center [843, 39] width 32 height 38
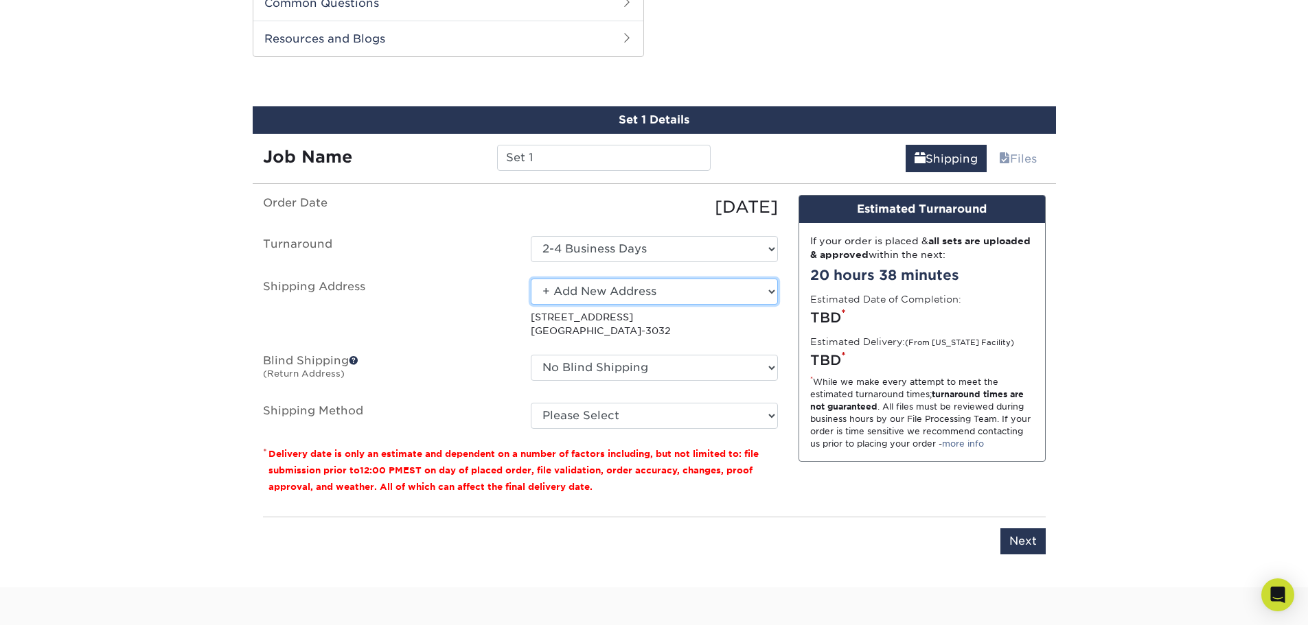
click at [662, 292] on select "Select One JD's Address Haig Partners HQ + Add New Address" at bounding box center [654, 292] width 247 height 26
click at [531, 279] on select "Select One JD's Address Haig Partners HQ + Add New Address" at bounding box center [654, 292] width 247 height 26
click at [612, 292] on select "Select One JD's Address Haig Partners HQ + Add New Address" at bounding box center [654, 292] width 247 height 26
click at [531, 279] on select "Select One JD's Address Haig Partners HQ + Add New Address" at bounding box center [654, 292] width 247 height 26
click at [595, 316] on p "500 E BROWARD BLVD FORT LAUDERDALE, FL 33394-3032" at bounding box center [654, 324] width 247 height 28
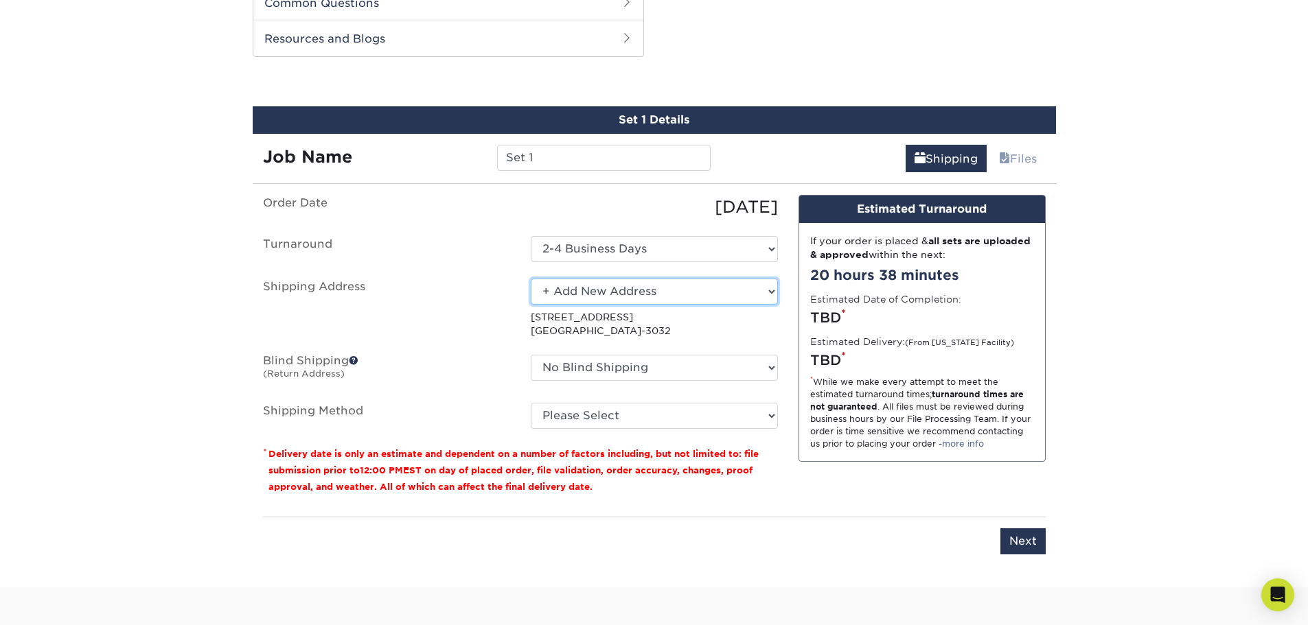
click at [603, 293] on select "Select One JD's Address Haig Partners HQ + Add New Address" at bounding box center [654, 292] width 247 height 26
click at [531, 279] on select "Select One JD's Address Haig Partners HQ + Add New Address" at bounding box center [654, 292] width 247 height 26
drag, startPoint x: 602, startPoint y: 290, endPoint x: 599, endPoint y: 301, distance: 10.7
click at [602, 290] on select "Select One JD's Address Haig Partners HQ + Add New Address" at bounding box center [654, 292] width 247 height 26
select select "newaddress"
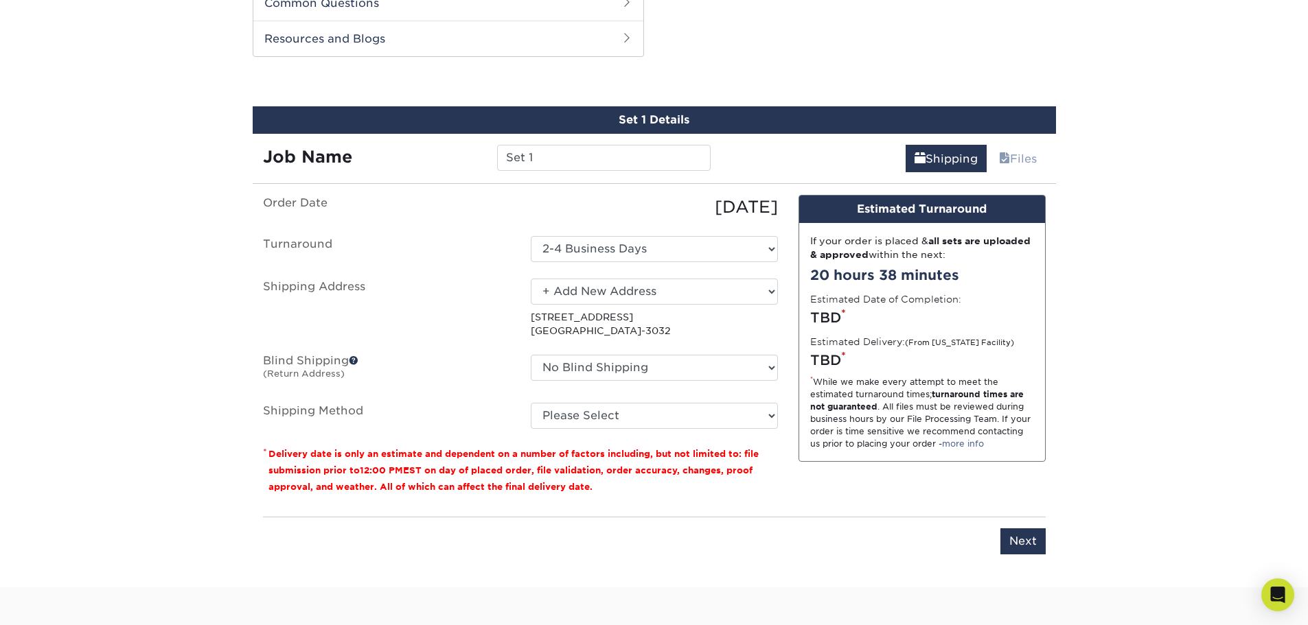
click at [531, 279] on select "Select One JD's Address Haig Partners HQ + Add New Address" at bounding box center [654, 292] width 247 height 26
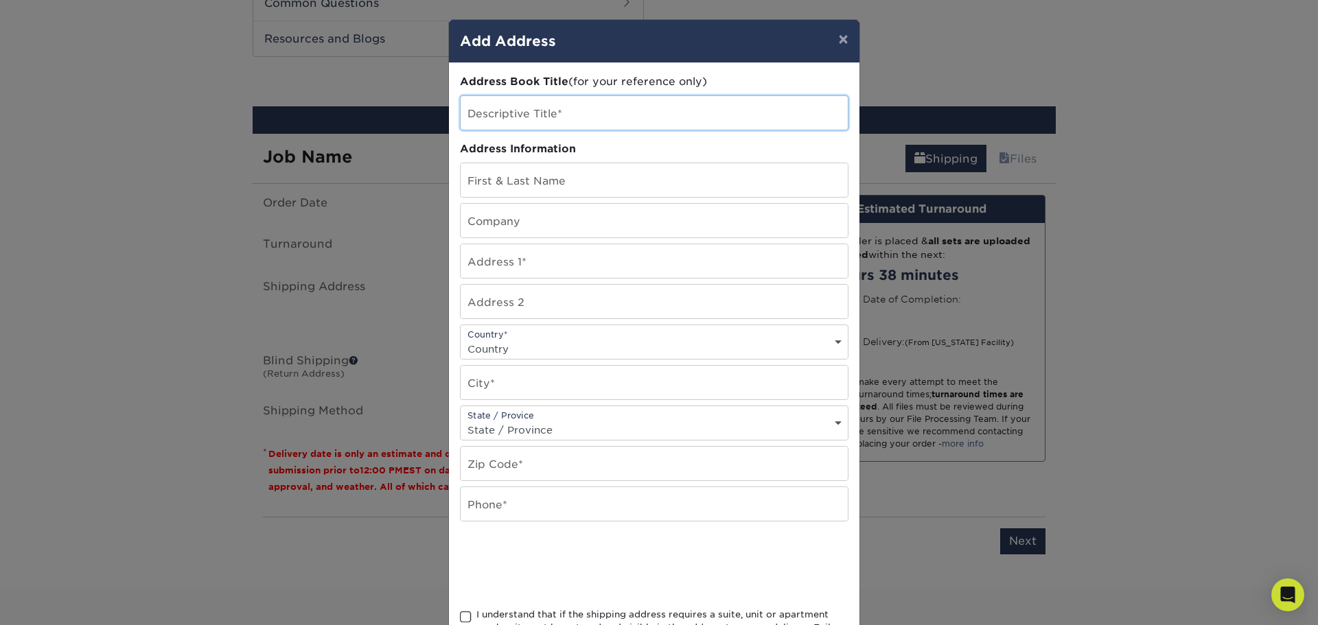
click at [537, 109] on input "text" at bounding box center [654, 113] width 387 height 34
type input "Haig Partners HQ"
click at [574, 174] on input "text" at bounding box center [654, 180] width 387 height 34
type input "[PERSON_NAME]"
click at [565, 221] on input "text" at bounding box center [654, 221] width 387 height 34
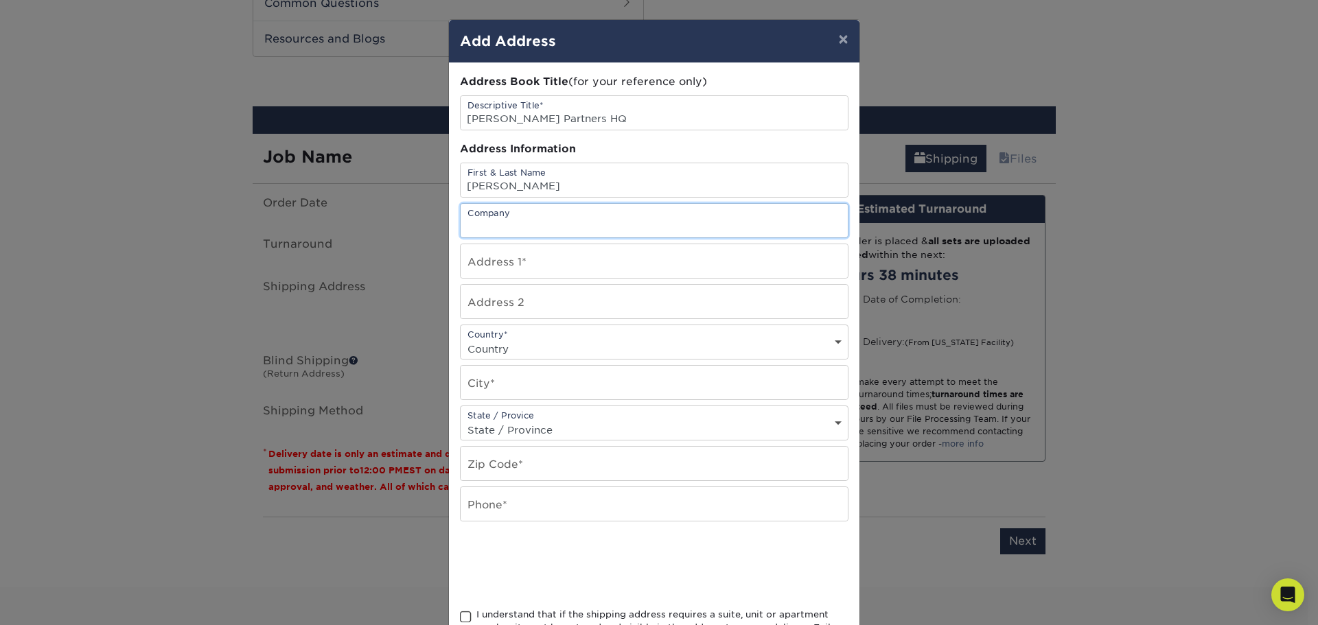
type input "[PERSON_NAME] Partners"
click at [579, 262] on input "text" at bounding box center [654, 261] width 387 height 34
type input "[STREET_ADDRESS]"
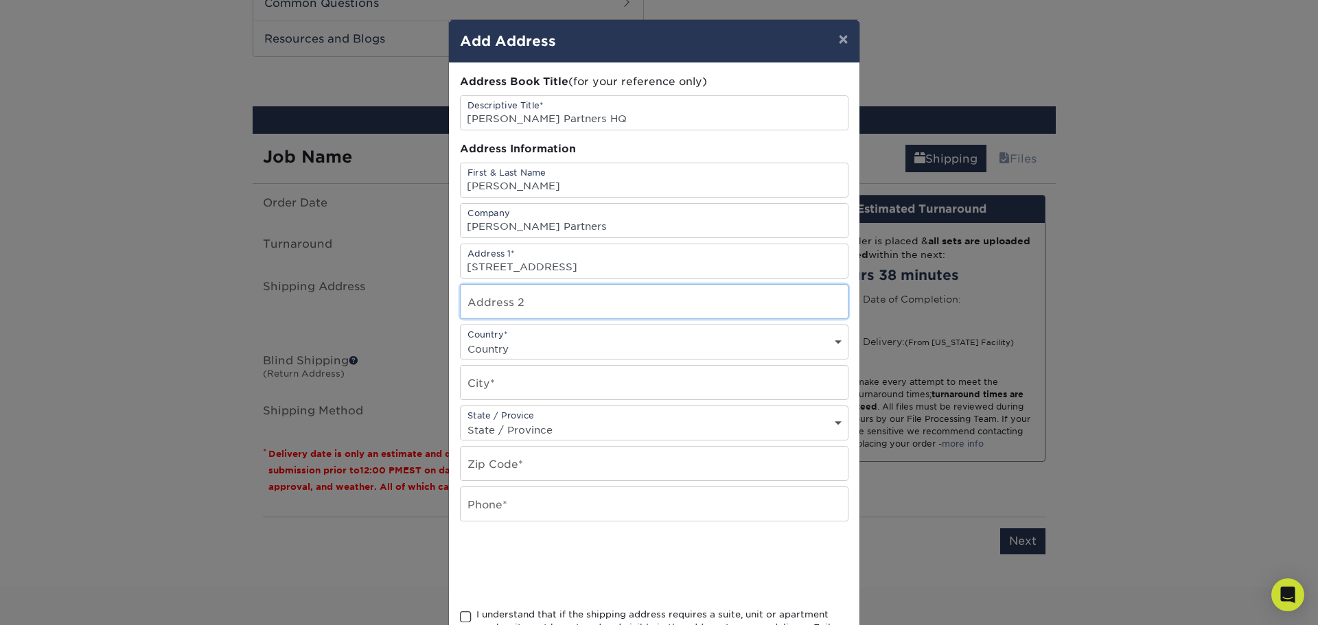
click at [569, 305] on input "text" at bounding box center [654, 302] width 387 height 34
click at [463, 310] on input "#1450" at bounding box center [654, 302] width 387 height 34
type input "STE #1450"
click at [515, 340] on select "Country United States Canada ----------------------------- Afghanistan Albania …" at bounding box center [654, 349] width 387 height 20
select select "US"
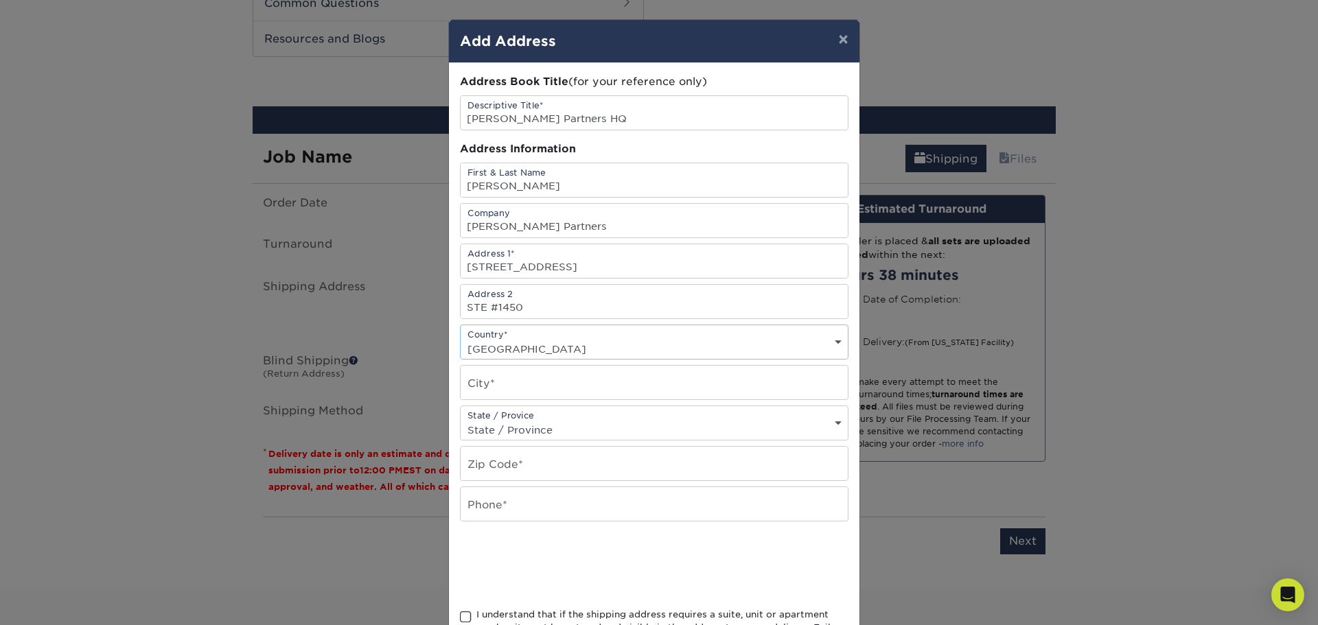
click at [461, 339] on select "Country United States Canada ----------------------------- Afghanistan Albania …" at bounding box center [654, 349] width 387 height 20
click at [576, 382] on input "text" at bounding box center [654, 383] width 387 height 34
type input "Fort Lauderdale"
click at [563, 422] on select "State / Province Alabama Alaska Arizona Arkansas California Colorado Connecticu…" at bounding box center [654, 430] width 387 height 20
select select "FL"
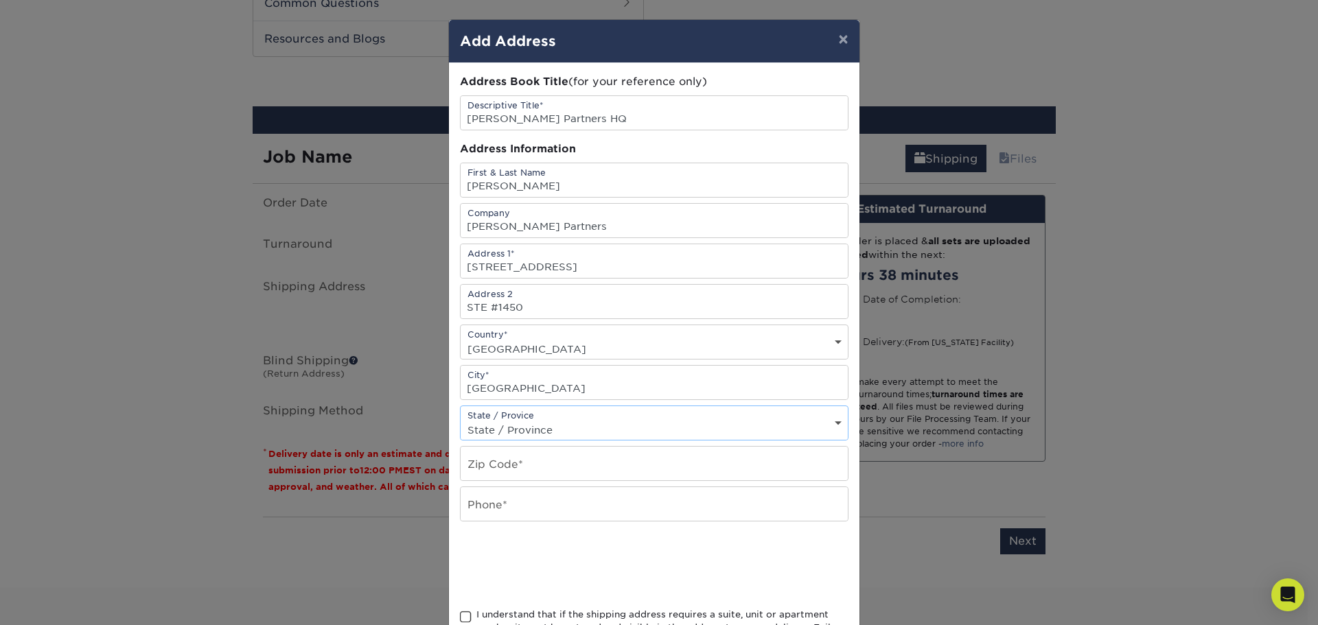
click at [461, 420] on select "State / Province Alabama Alaska Arizona Arkansas California Colorado Connecticu…" at bounding box center [654, 430] width 387 height 20
click at [509, 461] on input "text" at bounding box center [654, 464] width 387 height 34
type input "33394"
click at [532, 498] on input "text" at bounding box center [654, 504] width 387 height 34
type input "9549809877"
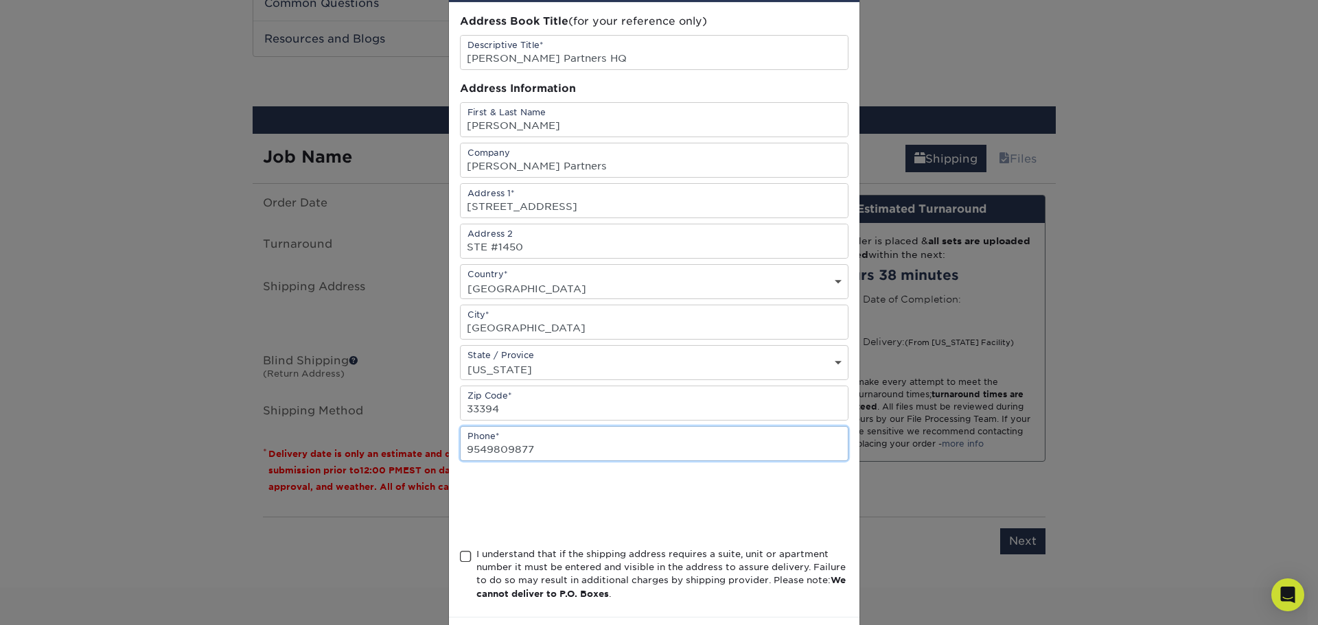
scroll to position [121, 0]
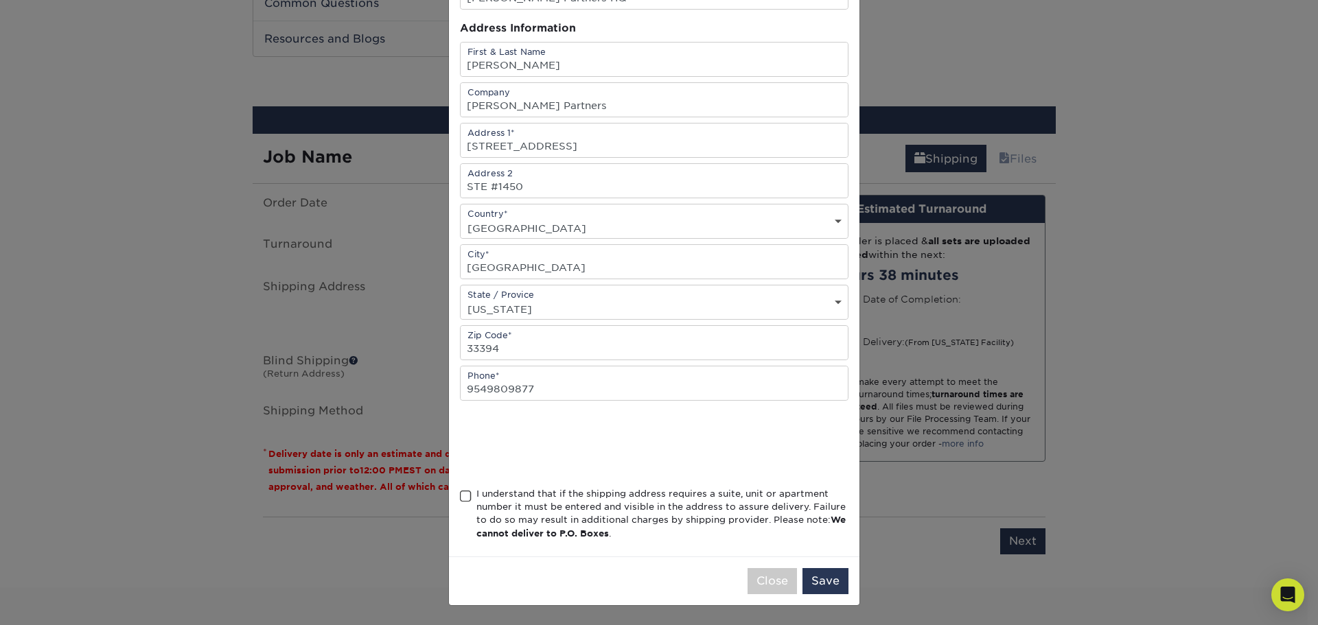
click at [462, 495] on span at bounding box center [466, 496] width 12 height 13
click at [0, 0] on input "I understand that if the shipping address requires a suite, unit or apartment n…" at bounding box center [0, 0] width 0 height 0
click at [811, 584] on button "Save" at bounding box center [825, 581] width 46 height 26
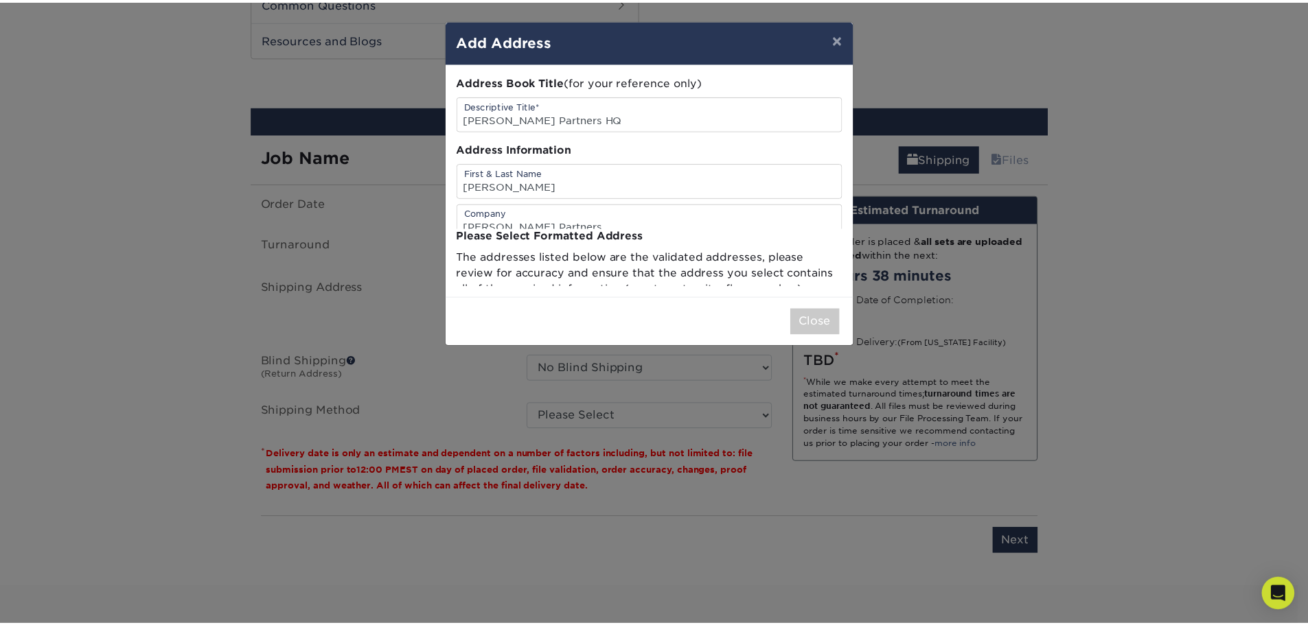
scroll to position [0, 0]
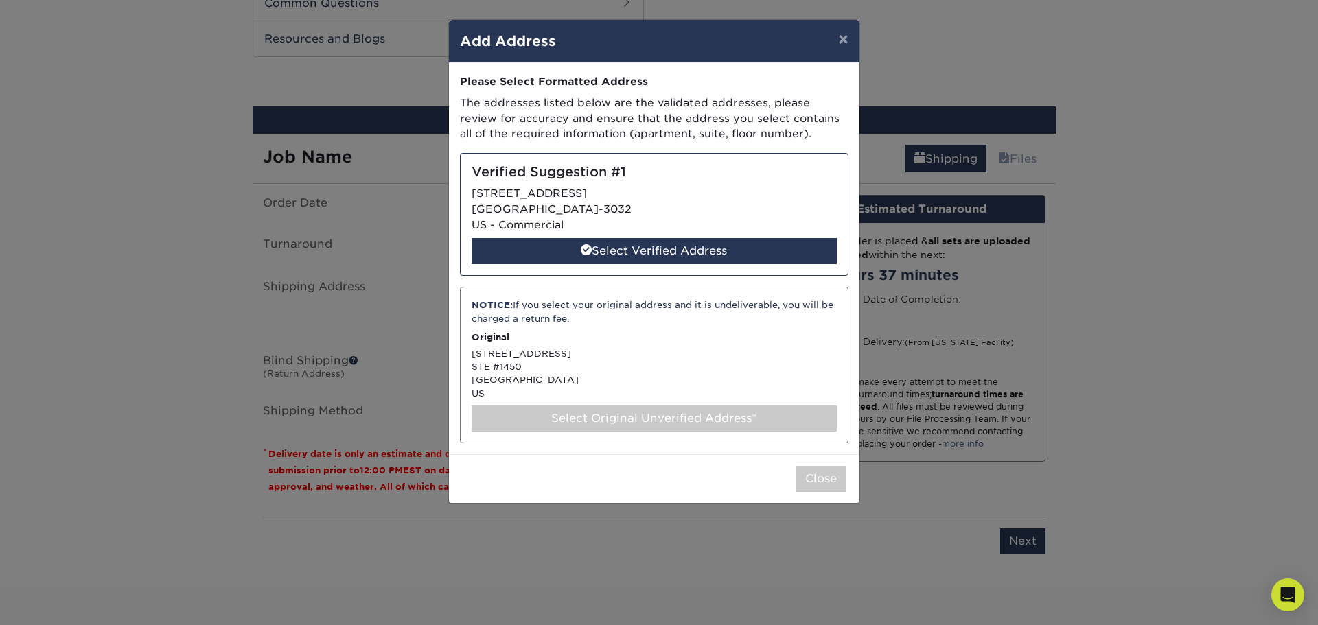
click at [554, 417] on div "Select Original Unverified Address*" at bounding box center [654, 419] width 365 height 26
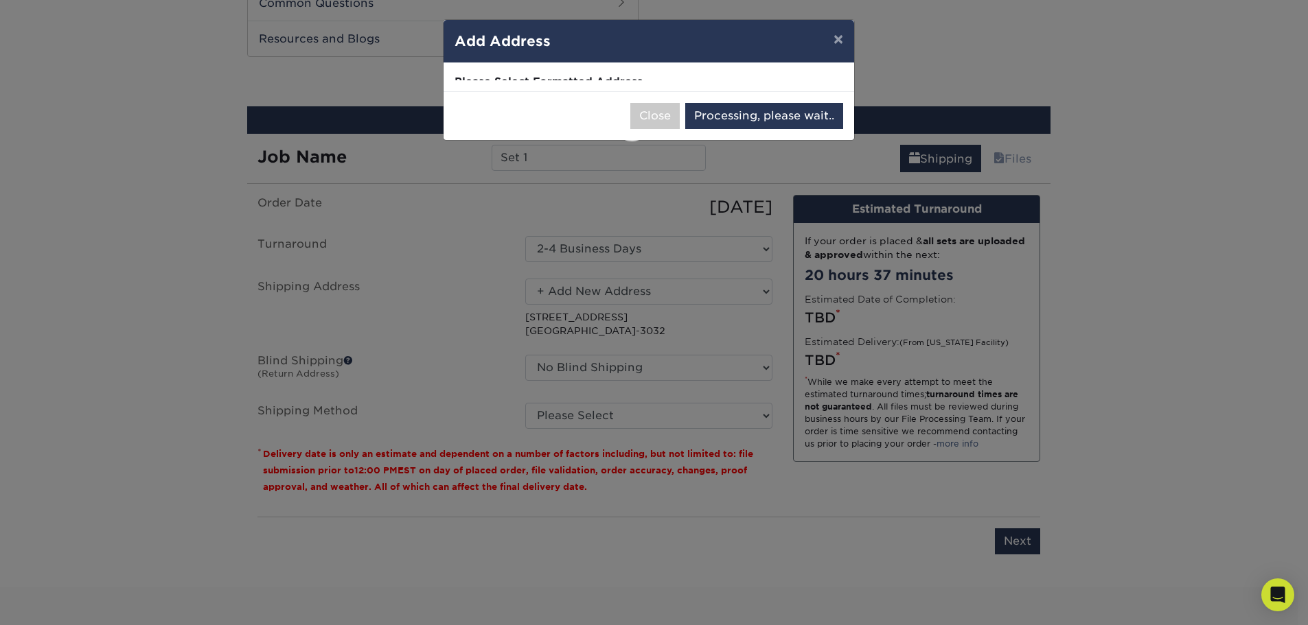
select select "285528"
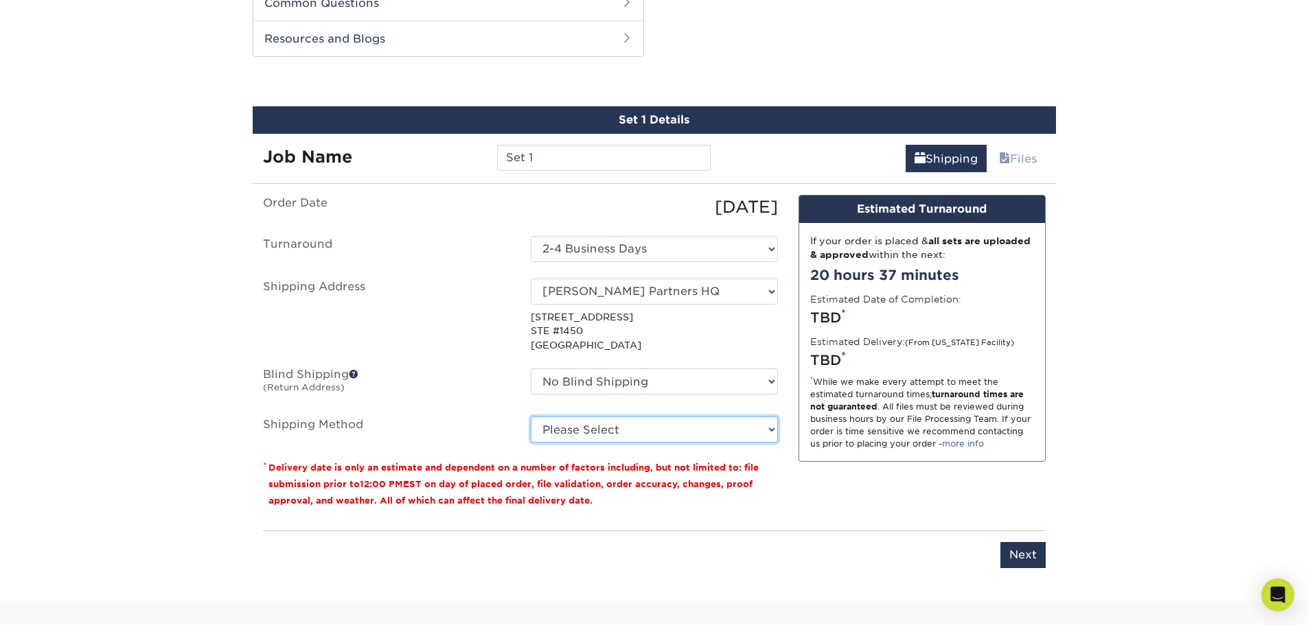
click at [631, 428] on select "Please Select Ground Shipping (+$7.84) 3 Day Shipping Service (+$15.34) 2 Day A…" at bounding box center [654, 430] width 247 height 26
click at [531, 417] on select "Please Select Ground Shipping (+$7.84) 3 Day Shipping Service (+$15.34) 2 Day A…" at bounding box center [654, 430] width 247 height 26
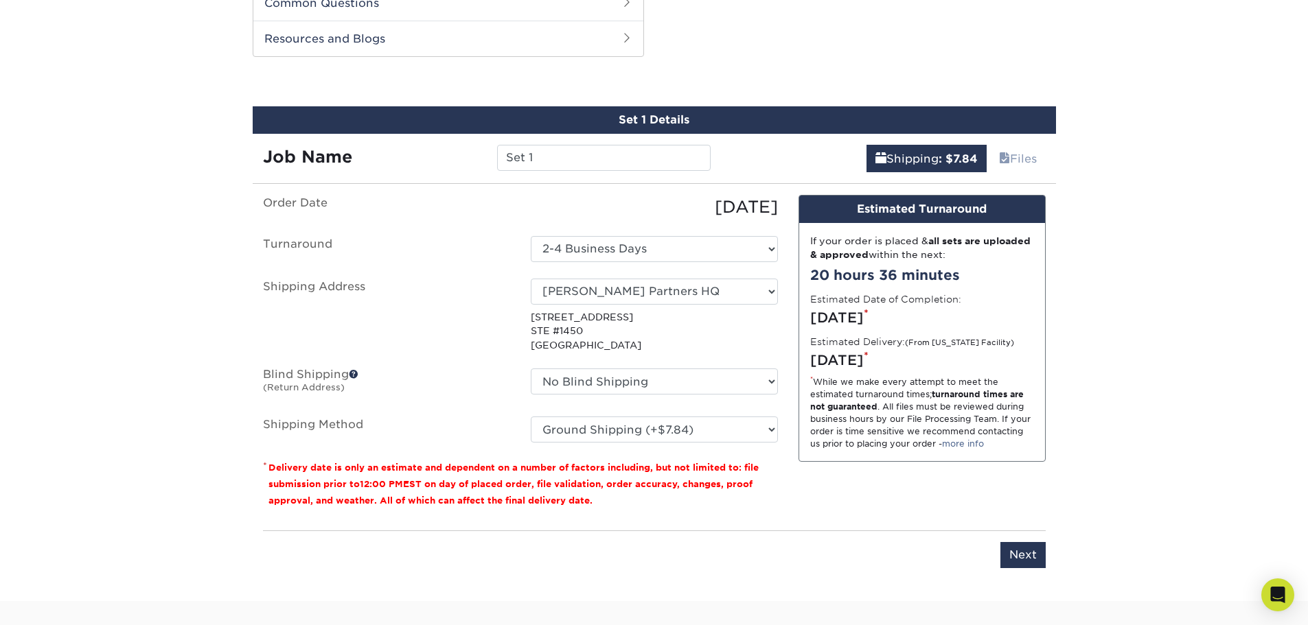
click at [633, 437] on select "Please Select Ground Shipping (+$7.84) 3 Day Shipping Service (+$15.34) 2 Day A…" at bounding box center [654, 430] width 247 height 26
click at [631, 434] on select "Please Select Ground Shipping (+$7.84) 3 Day Shipping Service (+$15.34) 2 Day A…" at bounding box center [654, 430] width 247 height 26
click at [531, 417] on select "Please Select Ground Shipping (+$7.84) 3 Day Shipping Service (+$15.34) 2 Day A…" at bounding box center [654, 430] width 247 height 26
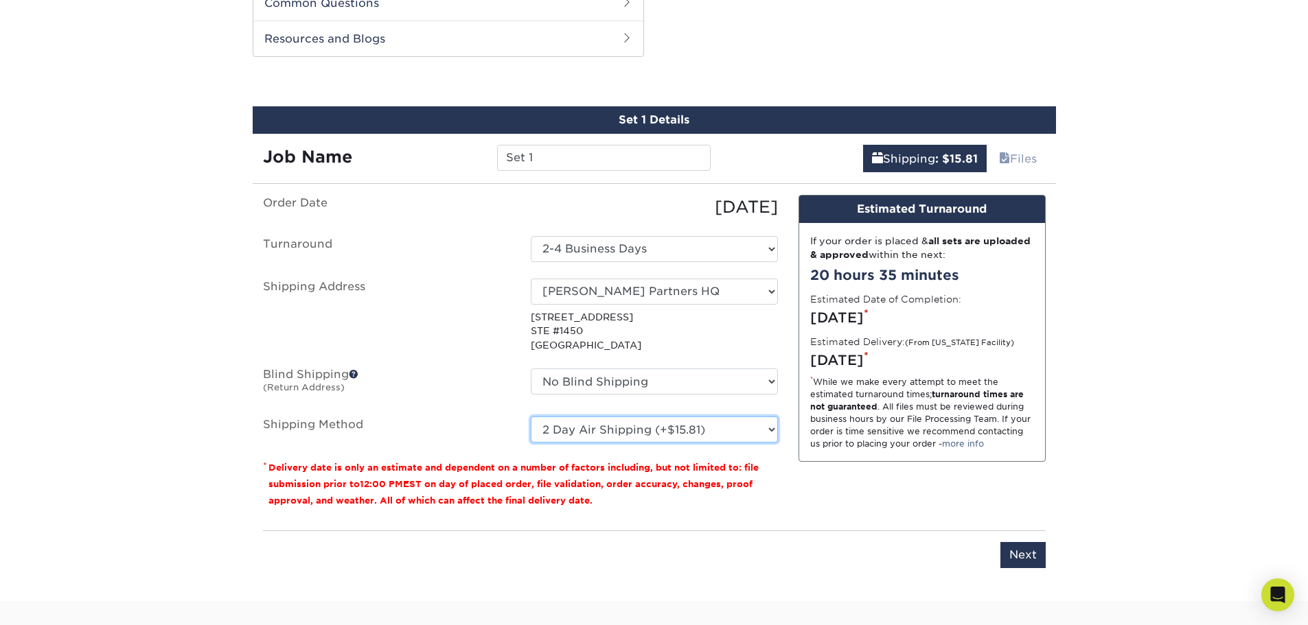
click at [625, 438] on select "Please Select Ground Shipping (+$7.84) 3 Day Shipping Service (+$15.34) 2 Day A…" at bounding box center [654, 430] width 247 height 26
click at [531, 417] on select "Please Select Ground Shipping (+$7.84) 3 Day Shipping Service (+$15.34) 2 Day A…" at bounding box center [654, 430] width 247 height 26
click at [603, 429] on select "Please Select Ground Shipping (+$7.84) 3 Day Shipping Service (+$15.34) 2 Day A…" at bounding box center [654, 430] width 247 height 26
click at [531, 417] on select "Please Select Ground Shipping (+$7.84) 3 Day Shipping Service (+$15.34) 2 Day A…" at bounding box center [654, 430] width 247 height 26
click at [600, 422] on select "Please Select Ground Shipping (+$7.84) 3 Day Shipping Service (+$15.34) 2 Day A…" at bounding box center [654, 430] width 247 height 26
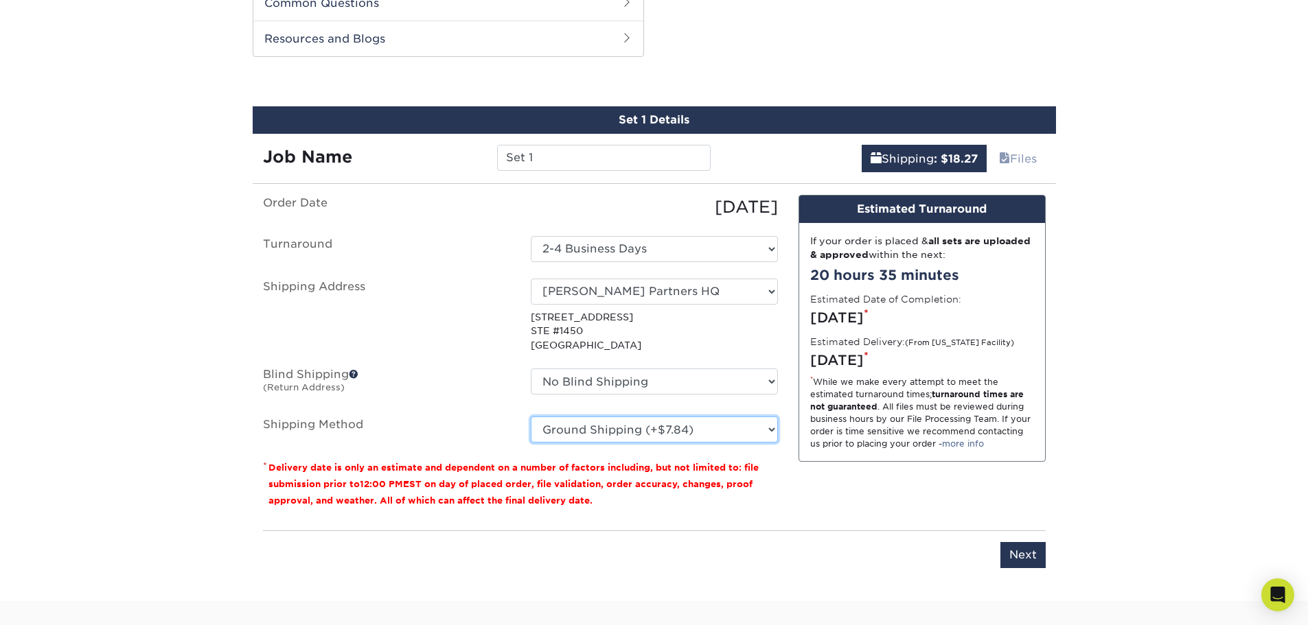
click at [531, 417] on select "Please Select Ground Shipping (+$7.84) 3 Day Shipping Service (+$15.34) 2 Day A…" at bounding box center [654, 430] width 247 height 26
click at [861, 543] on div "Please enter job name and select desired turnaround time, shipping address and …" at bounding box center [654, 550] width 783 height 38
click at [693, 421] on select "Please Select Ground Shipping (+$7.84) 3 Day Shipping Service (+$15.34) 2 Day A…" at bounding box center [654, 430] width 247 height 26
click at [792, 511] on div "Design Estimated Turnaround If your order is placed & all sets are uploaded & a…" at bounding box center [922, 357] width 268 height 325
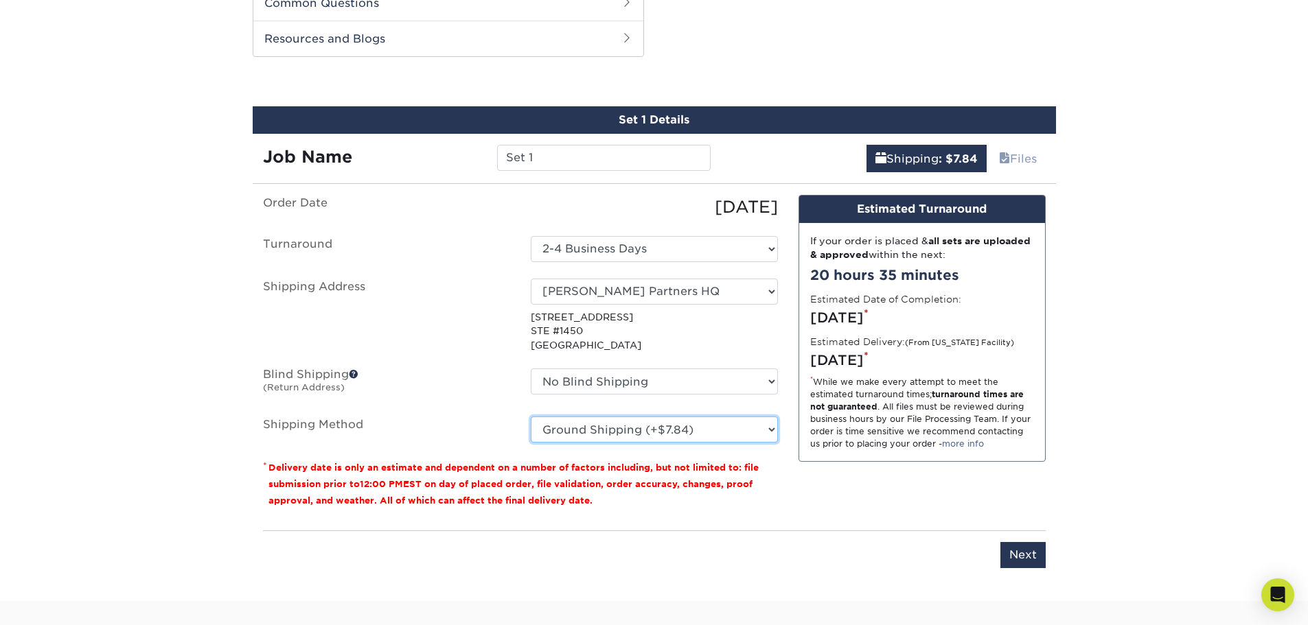
click at [695, 437] on select "Please Select Ground Shipping (+$7.84) 3 Day Shipping Service (+$15.34) 2 Day A…" at bounding box center [654, 430] width 247 height 26
click at [531, 417] on select "Please Select Ground Shipping (+$7.84) 3 Day Shipping Service (+$15.34) 2 Day A…" at bounding box center [654, 430] width 247 height 26
click at [677, 430] on select "Please Select Ground Shipping (+$7.84) 3 Day Shipping Service (+$15.34) 2 Day A…" at bounding box center [654, 430] width 247 height 26
click at [531, 417] on select "Please Select Ground Shipping (+$7.84) 3 Day Shipping Service (+$15.34) 2 Day A…" at bounding box center [654, 430] width 247 height 26
click at [647, 432] on select "Please Select Ground Shipping (+$7.84) 3 Day Shipping Service (+$15.34) 2 Day A…" at bounding box center [654, 430] width 247 height 26
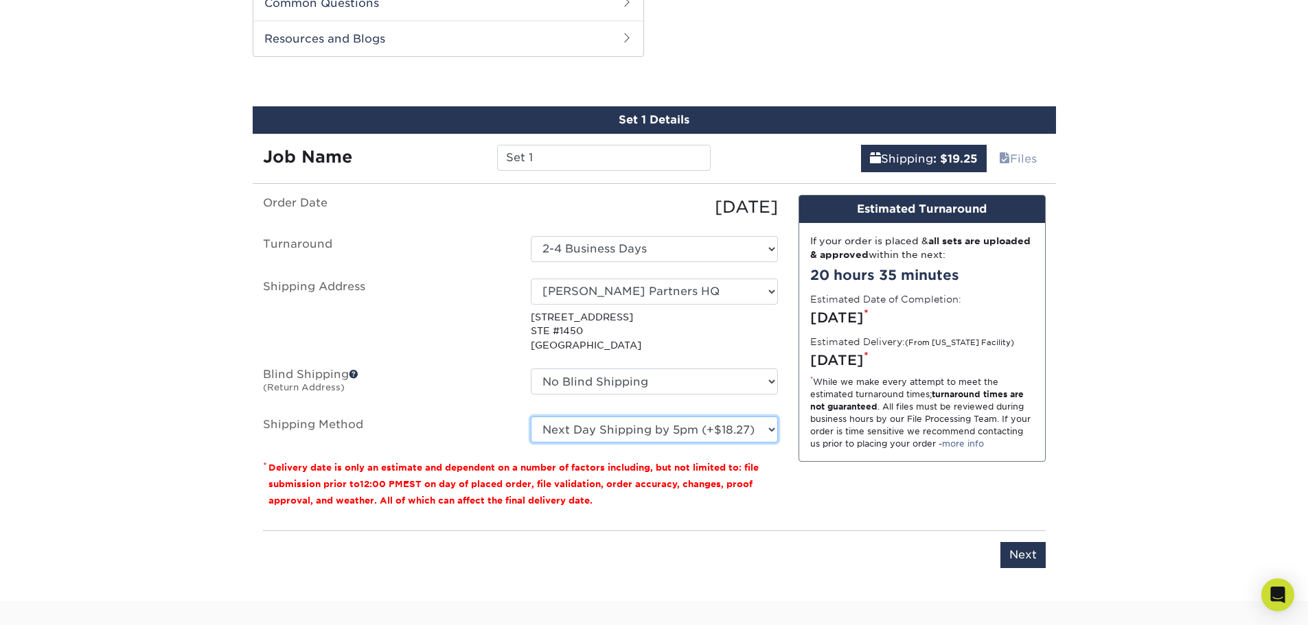
click at [531, 417] on select "Please Select Ground Shipping (+$7.84) 3 Day Shipping Service (+$15.34) 2 Day A…" at bounding box center [654, 430] width 247 height 26
click at [654, 425] on select "Please Select Ground Shipping (+$7.84) 3 Day Shipping Service (+$15.34) 2 Day A…" at bounding box center [654, 430] width 247 height 26
click at [531, 417] on select "Please Select Ground Shipping (+$7.84) 3 Day Shipping Service (+$15.34) 2 Day A…" at bounding box center [654, 430] width 247 height 26
click at [640, 435] on select "Please Select Ground Shipping (+$7.84) 3 Day Shipping Service (+$15.34) 2 Day A…" at bounding box center [654, 430] width 247 height 26
click at [531, 417] on select "Please Select Ground Shipping (+$7.84) 3 Day Shipping Service (+$15.34) 2 Day A…" at bounding box center [654, 430] width 247 height 26
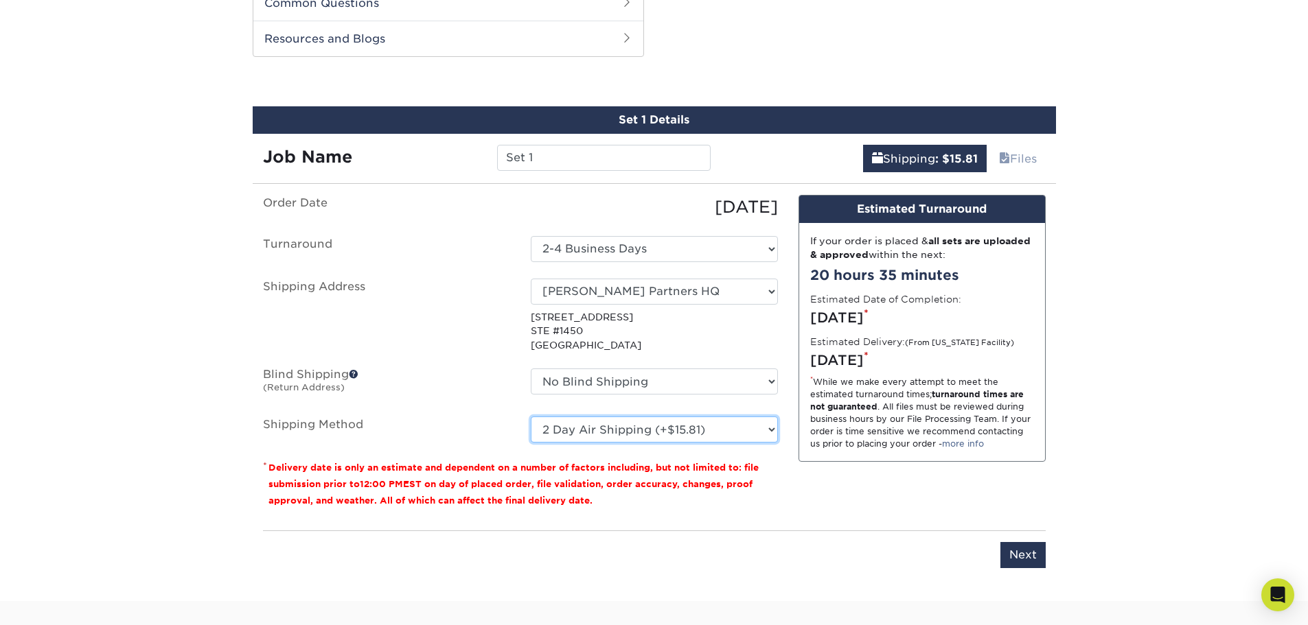
click at [638, 435] on select "Please Select Ground Shipping (+$7.84) 3 Day Shipping Service (+$15.34) 2 Day A…" at bounding box center [654, 430] width 247 height 26
click at [531, 417] on select "Please Select Ground Shipping (+$7.84) 3 Day Shipping Service (+$15.34) 2 Day A…" at bounding box center [654, 430] width 247 height 26
click at [635, 435] on select "Please Select Ground Shipping (+$7.84) 3 Day Shipping Service (+$15.34) 2 Day A…" at bounding box center [654, 430] width 247 height 26
select select "03"
click at [531, 417] on select "Please Select Ground Shipping (+$7.84) 3 Day Shipping Service (+$15.34) 2 Day A…" at bounding box center [654, 430] width 247 height 26
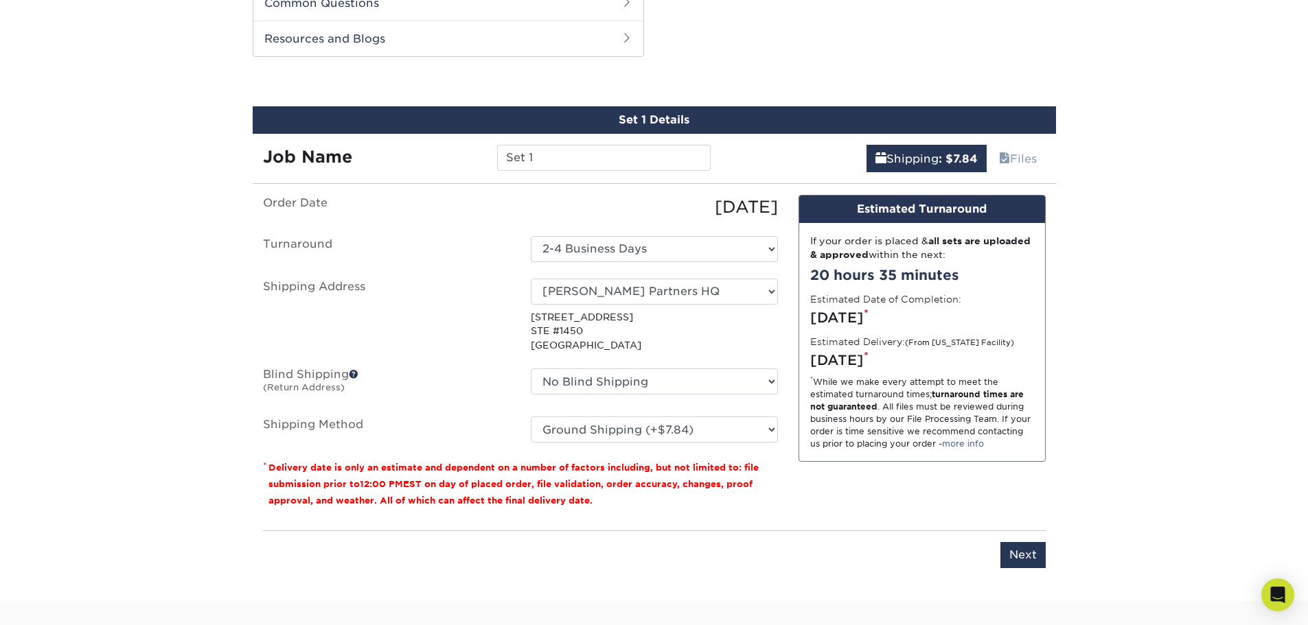
click at [815, 502] on div "Design Estimated Turnaround If your order is placed & all sets are uploaded & a…" at bounding box center [922, 357] width 268 height 325
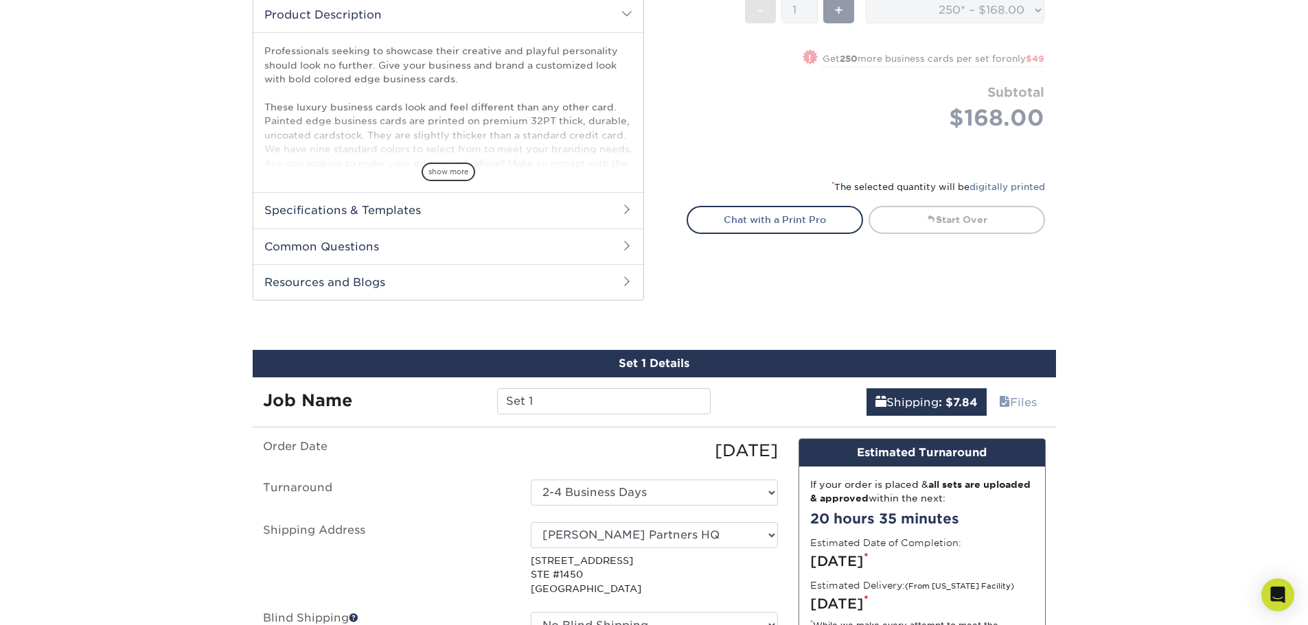
scroll to position [640, 0]
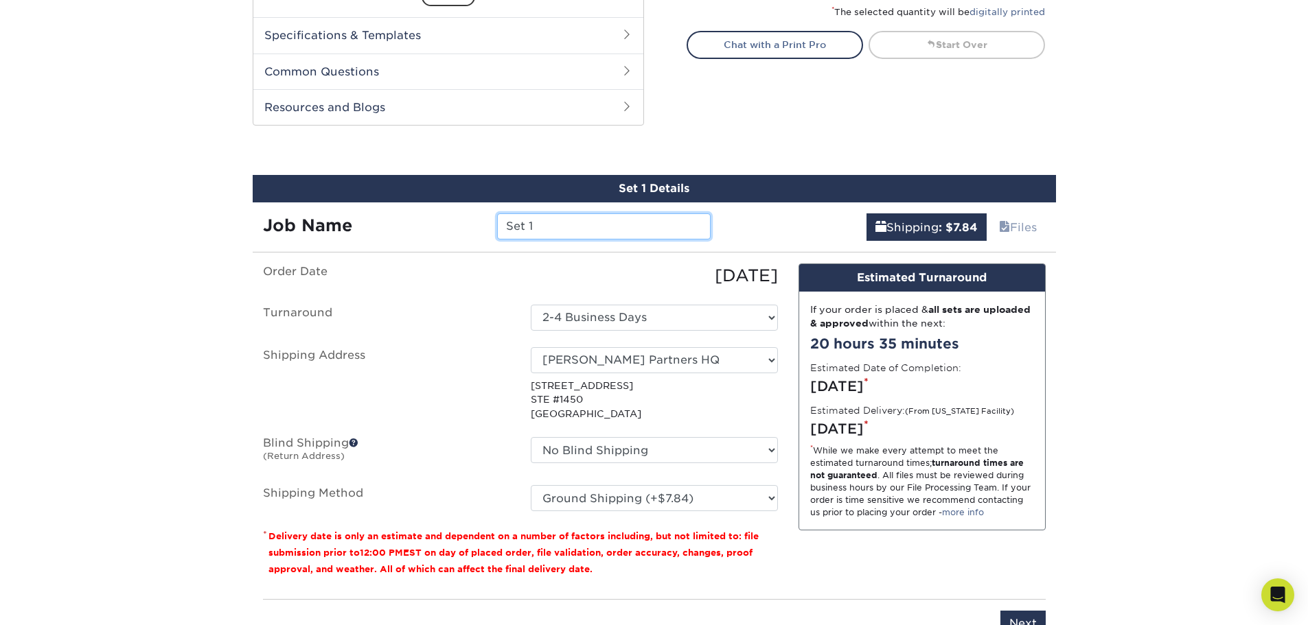
click at [562, 231] on input "Set 1" at bounding box center [603, 226] width 213 height 26
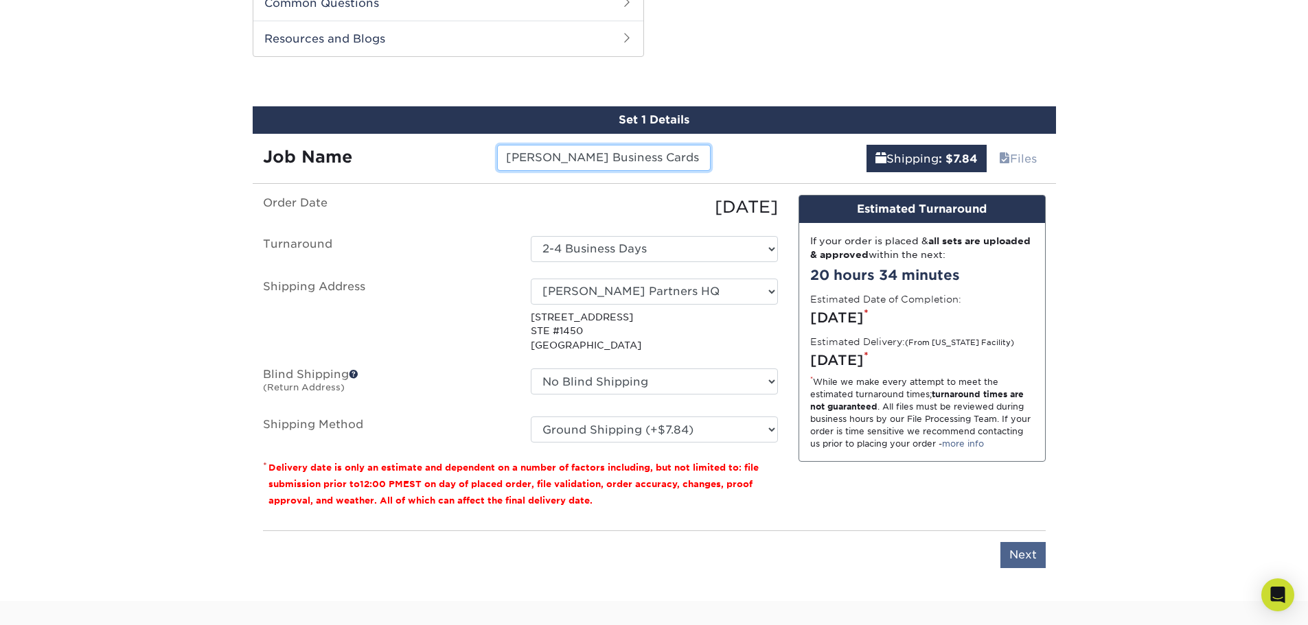
type input "[PERSON_NAME] Business Cards"
click at [1043, 559] on input "Next" at bounding box center [1022, 555] width 45 height 26
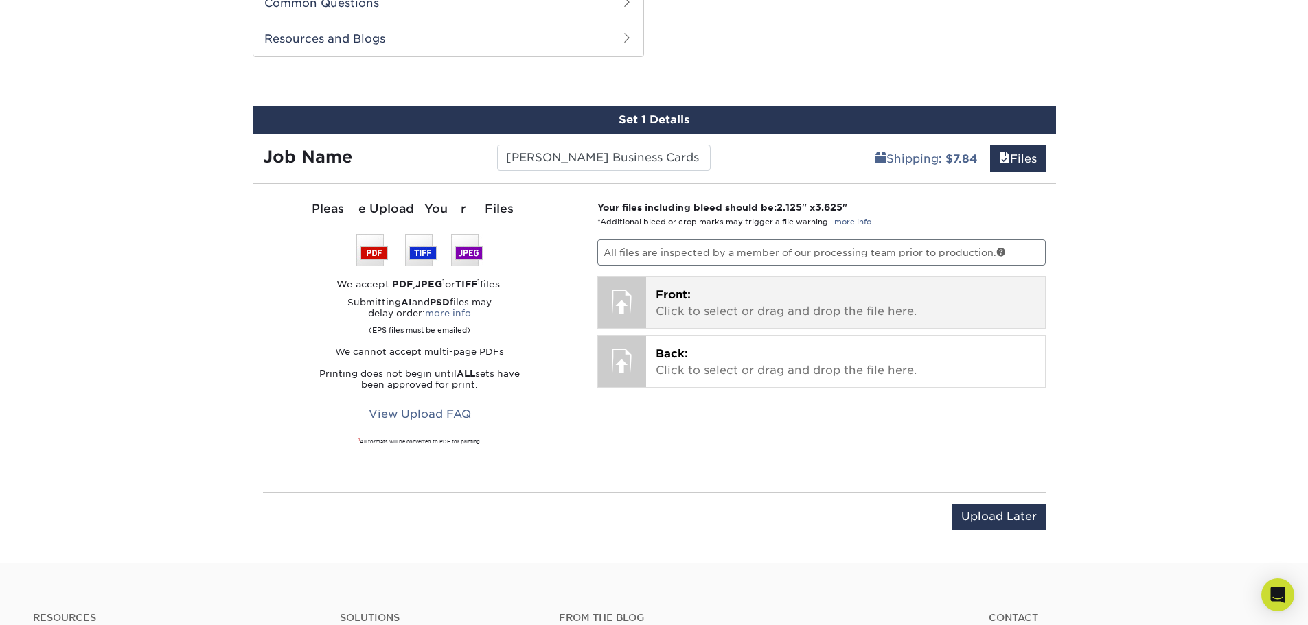
click at [723, 301] on p "Front: Click to select or drag and drop the file here." at bounding box center [846, 303] width 380 height 33
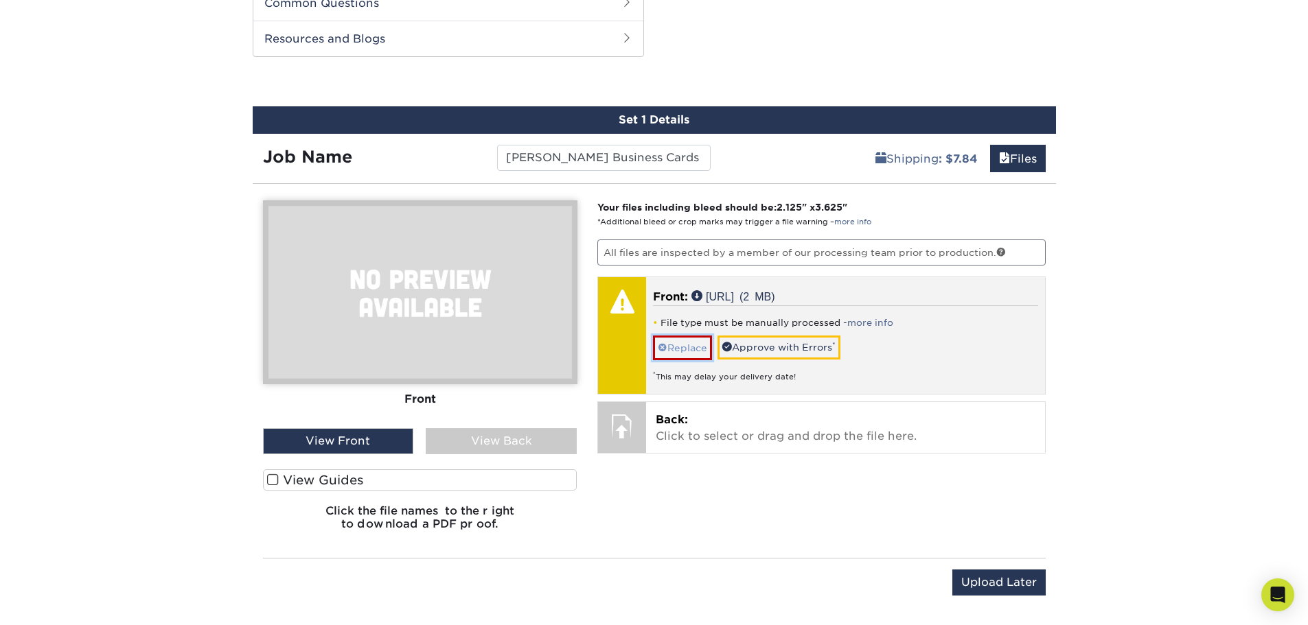
click at [688, 348] on link "Replace" at bounding box center [682, 348] width 59 height 24
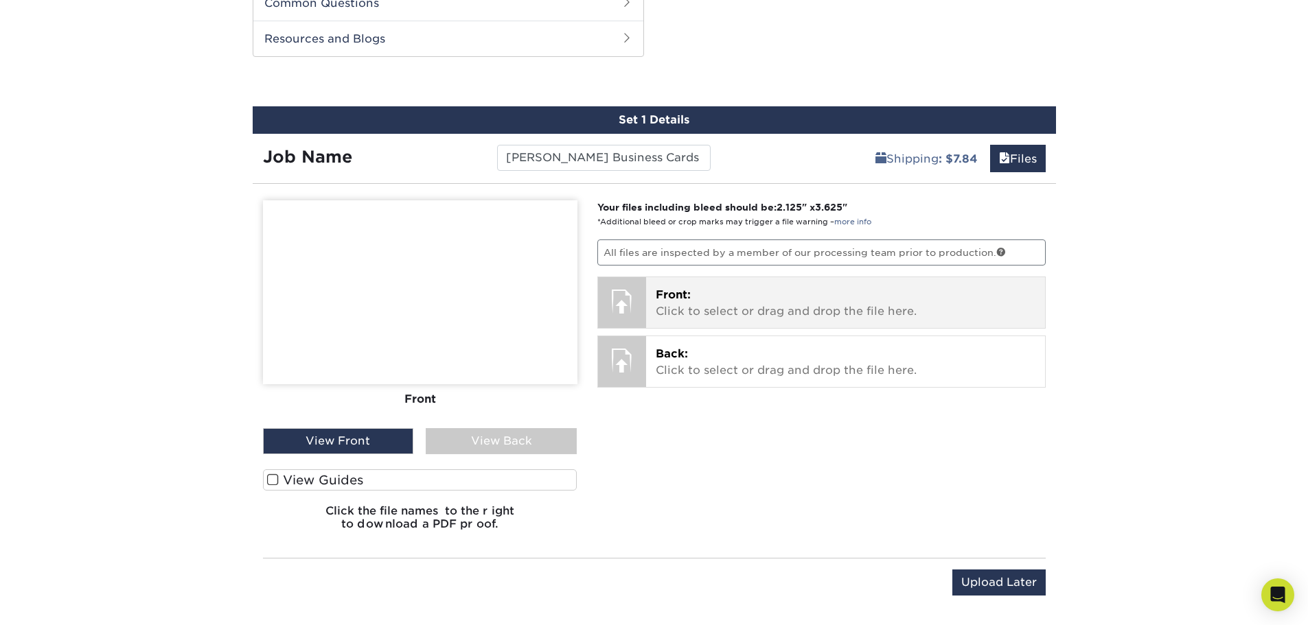
click at [727, 316] on p "Front: Click to select or drag and drop the file here." at bounding box center [846, 303] width 380 height 33
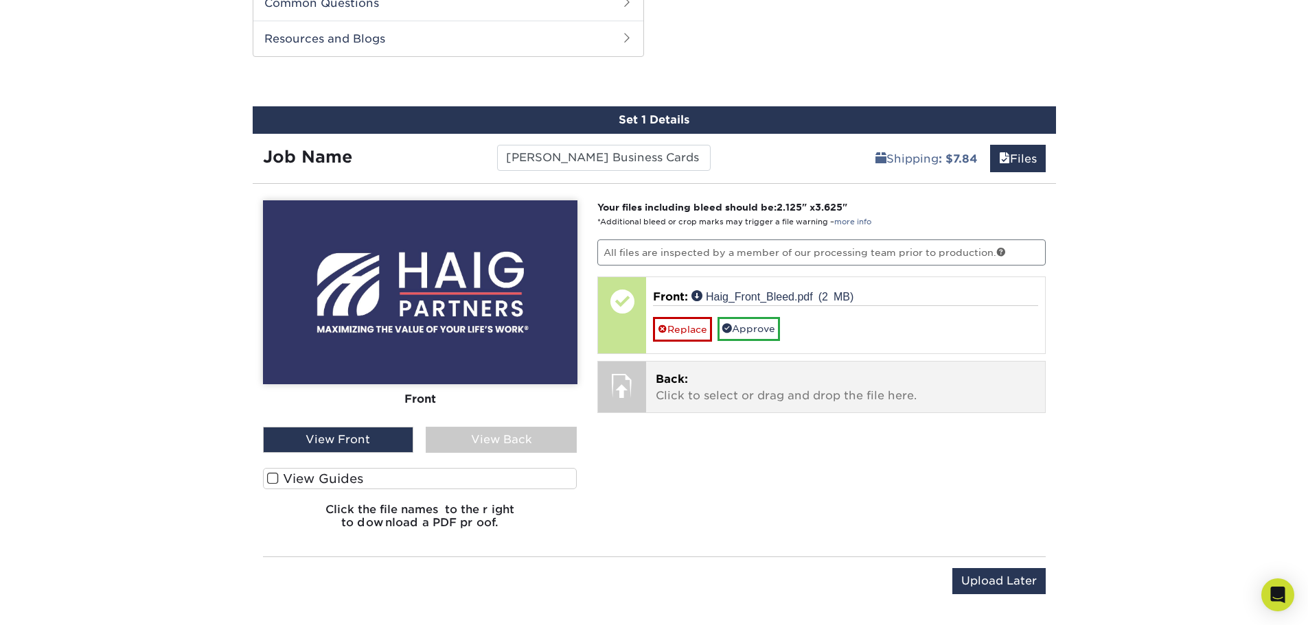
click at [717, 370] on div "Back: Click to select or drag and drop the file here. Choose file" at bounding box center [845, 387] width 399 height 51
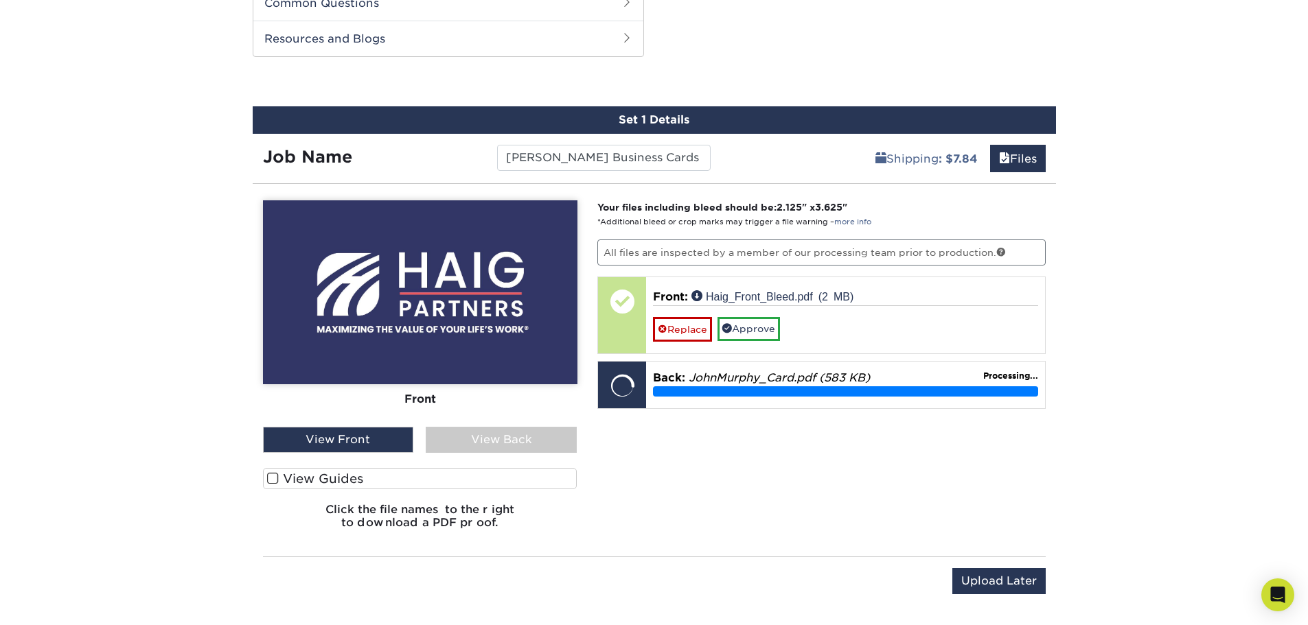
click at [410, 472] on label "View Guides" at bounding box center [420, 478] width 314 height 21
click at [0, 0] on input "View Guides" at bounding box center [0, 0] width 0 height 0
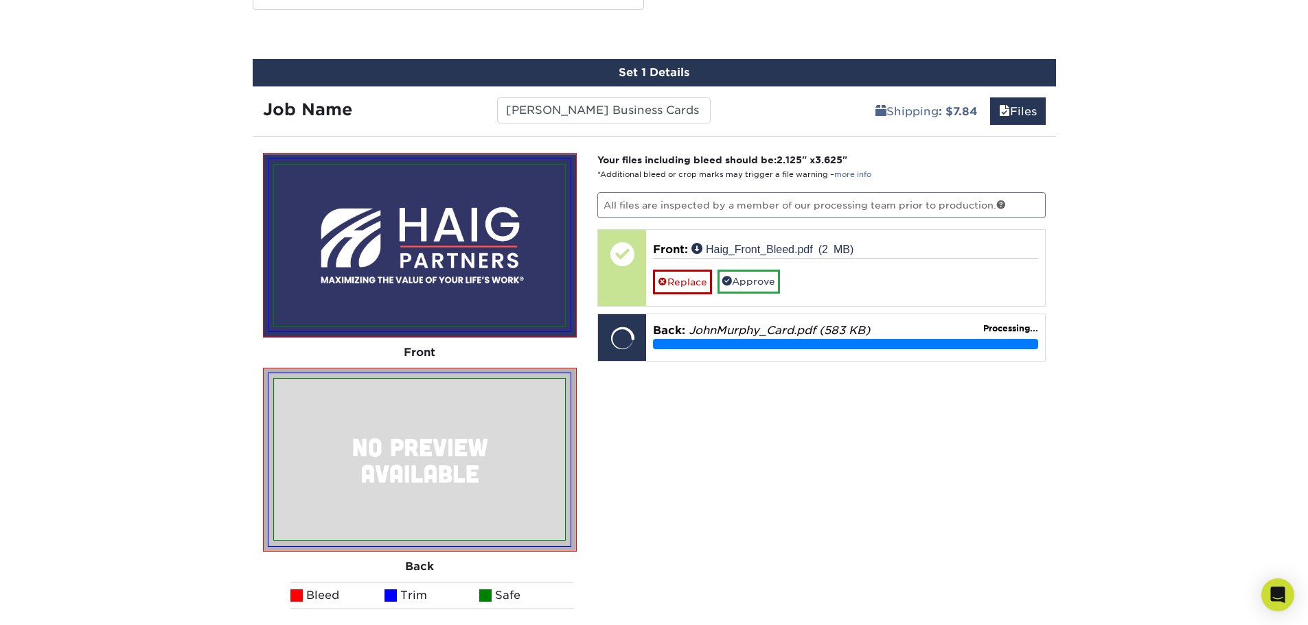
scroll to position [778, 0]
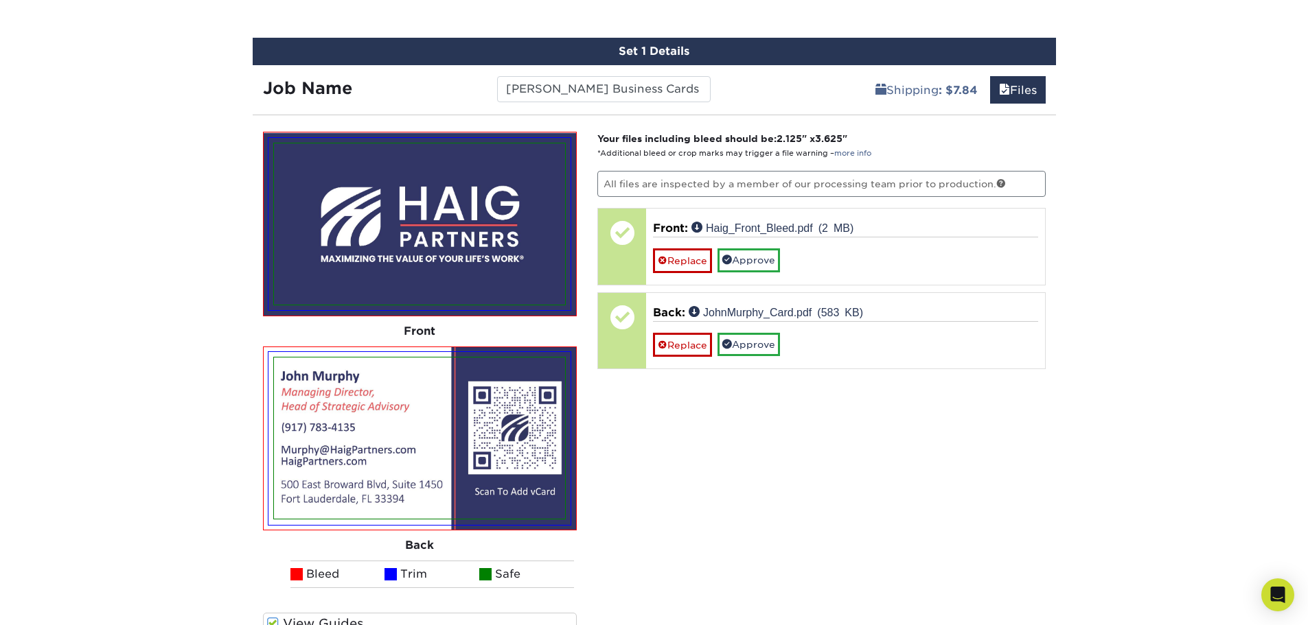
click at [382, 421] on img at bounding box center [419, 438] width 291 height 161
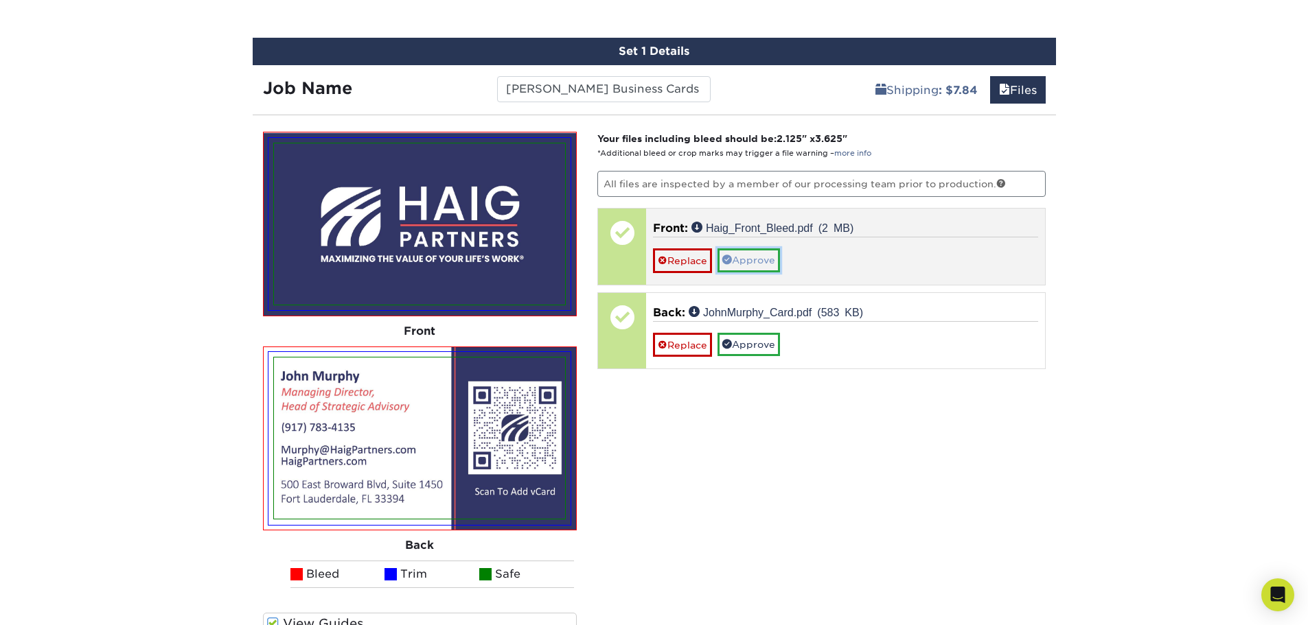
click at [750, 270] on link "Approve" at bounding box center [748, 259] width 62 height 23
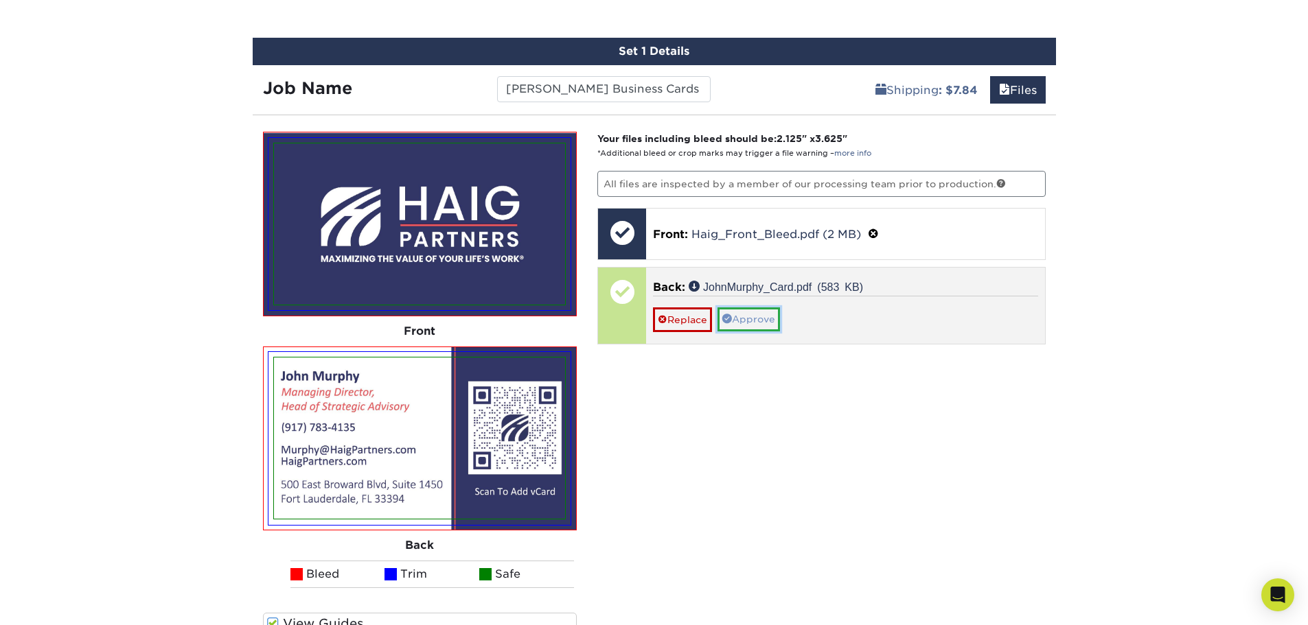
click at [754, 322] on link "Approve" at bounding box center [748, 319] width 62 height 23
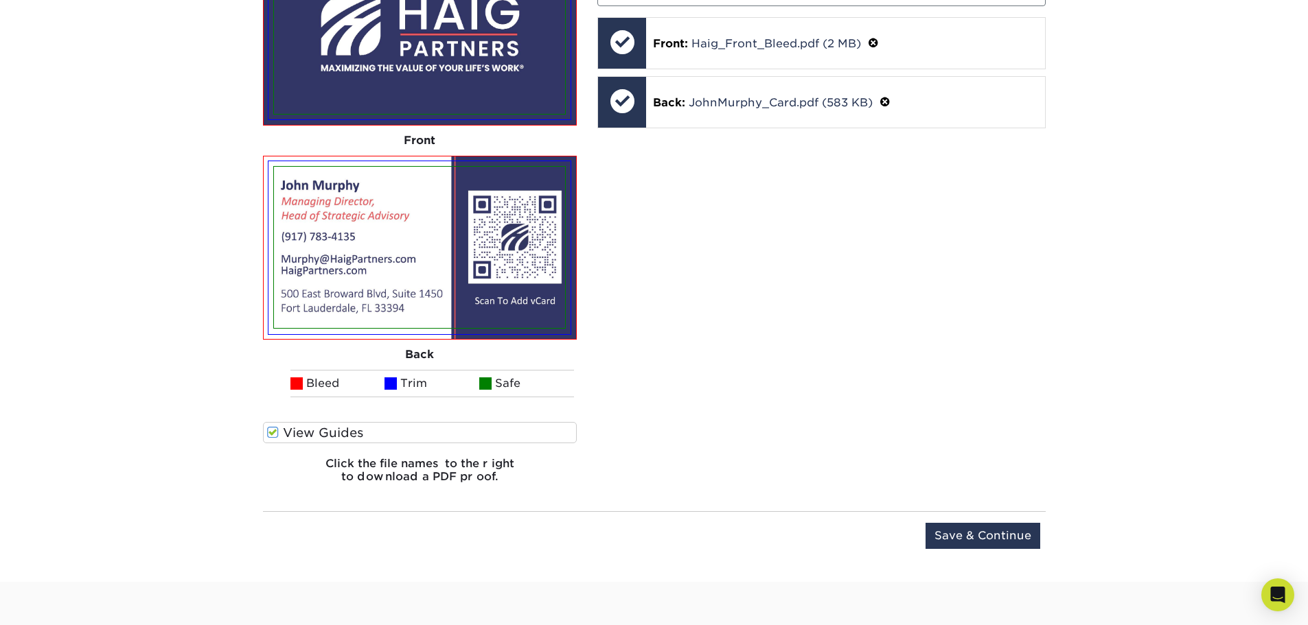
scroll to position [846, 0]
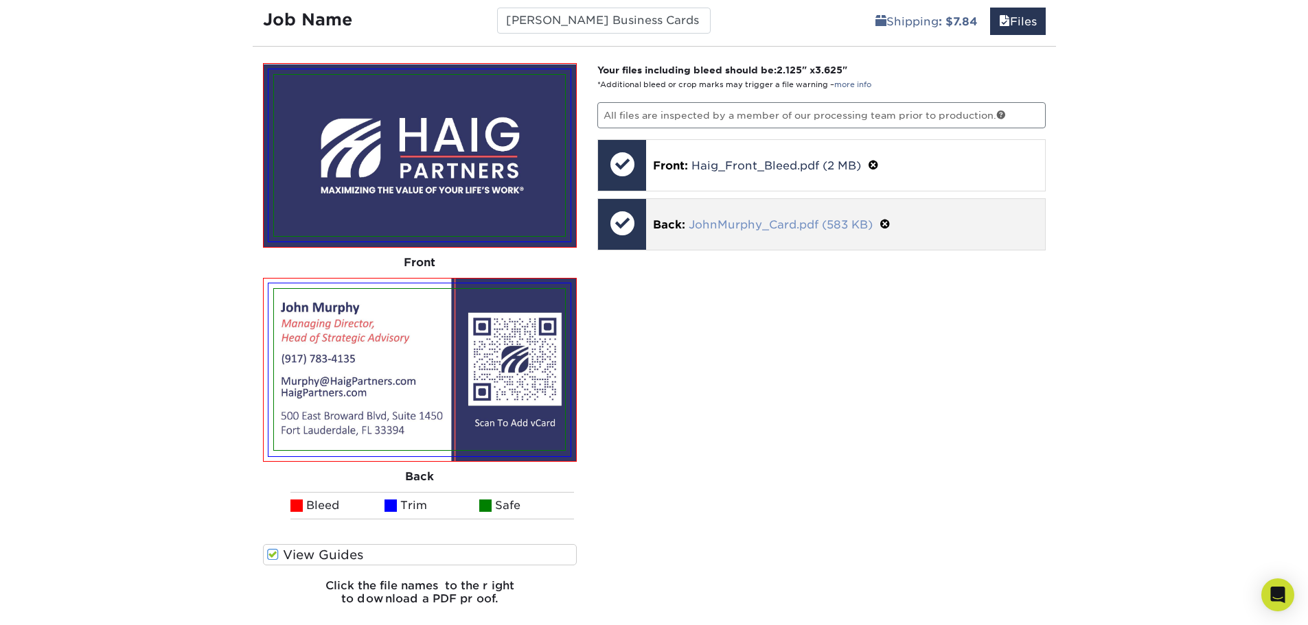
click at [835, 224] on link "JohnMurphy_Card.pdf (583 KB)" at bounding box center [780, 224] width 184 height 13
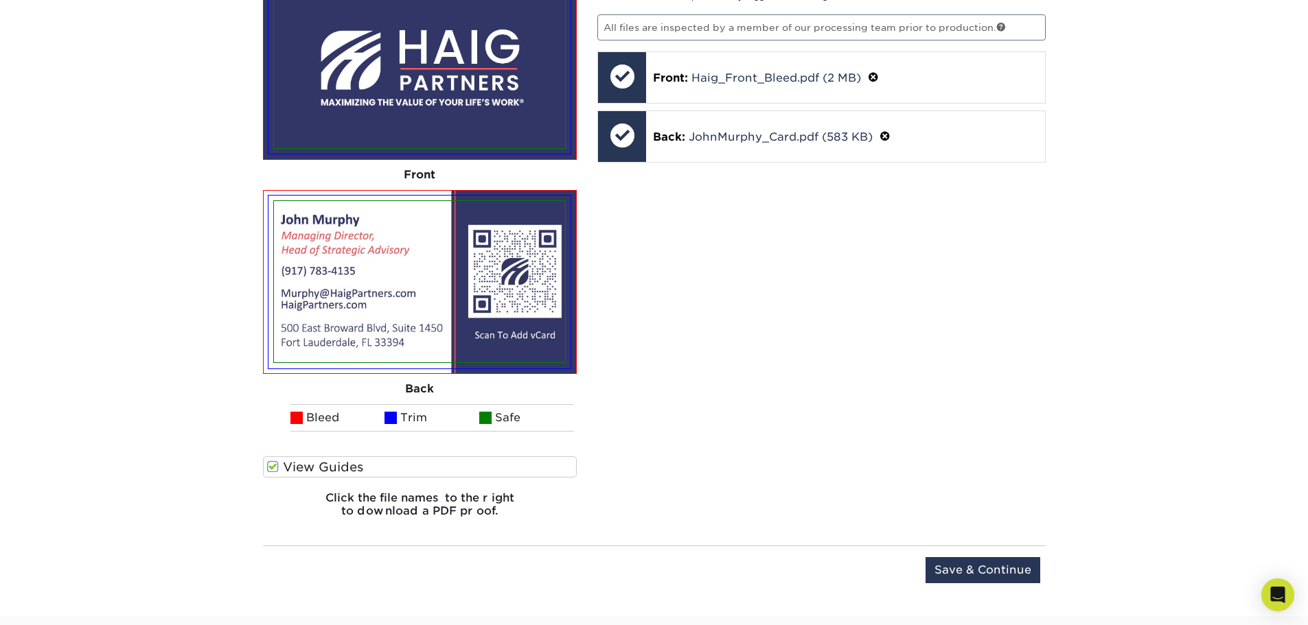
scroll to position [984, 0]
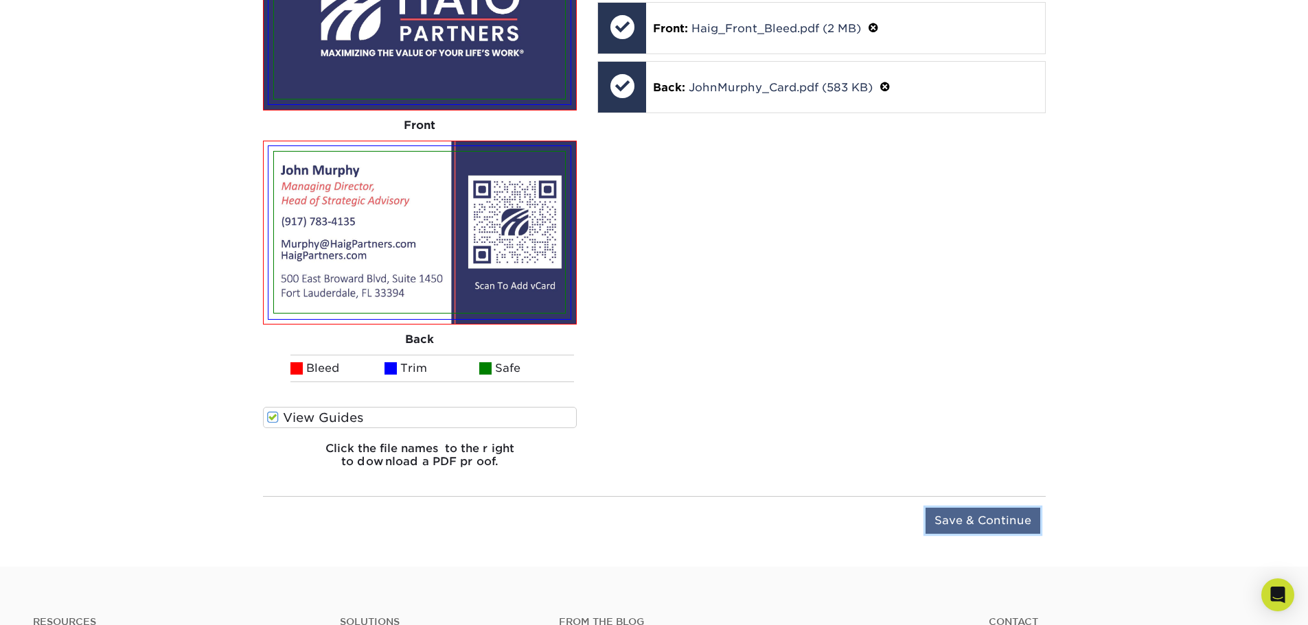
click at [978, 520] on input "Save & Continue" at bounding box center [982, 521] width 115 height 26
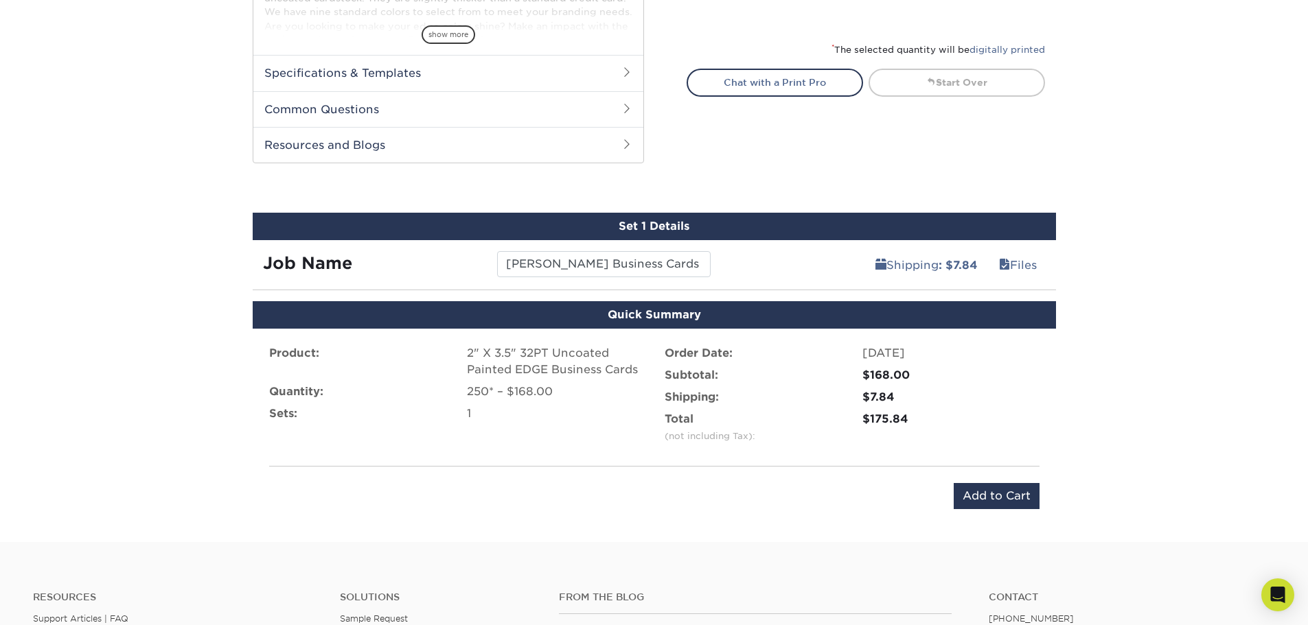
scroll to position [784, 0]
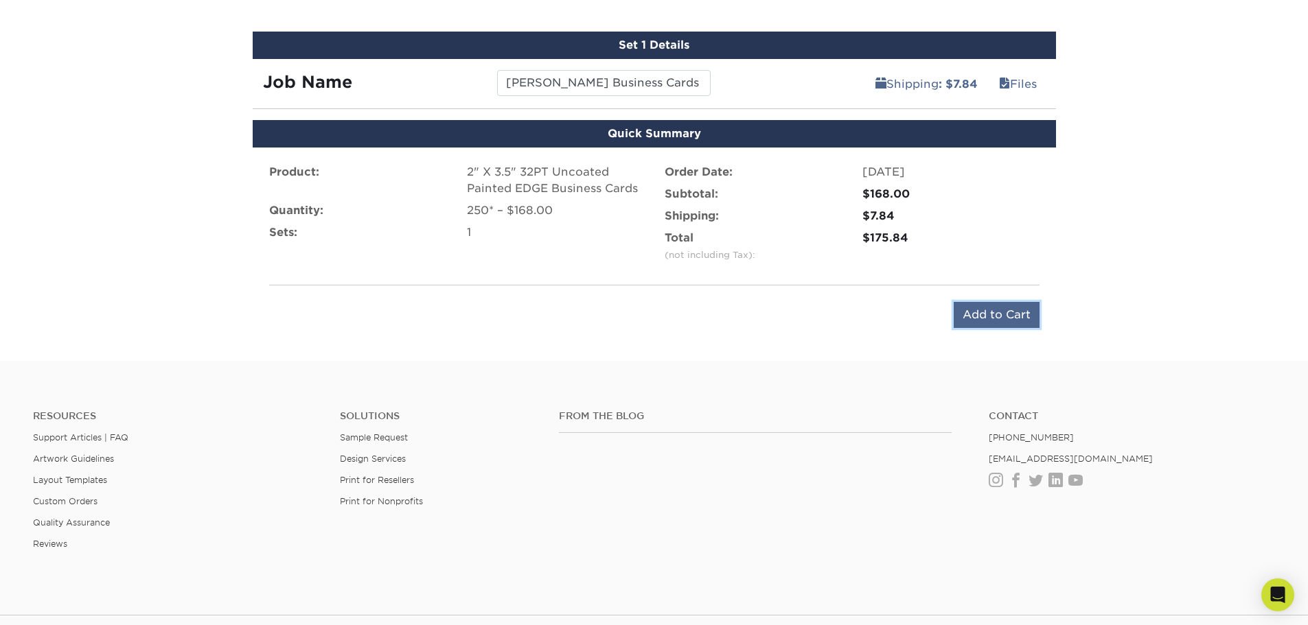
click at [986, 318] on input "Add to Cart" at bounding box center [996, 315] width 86 height 26
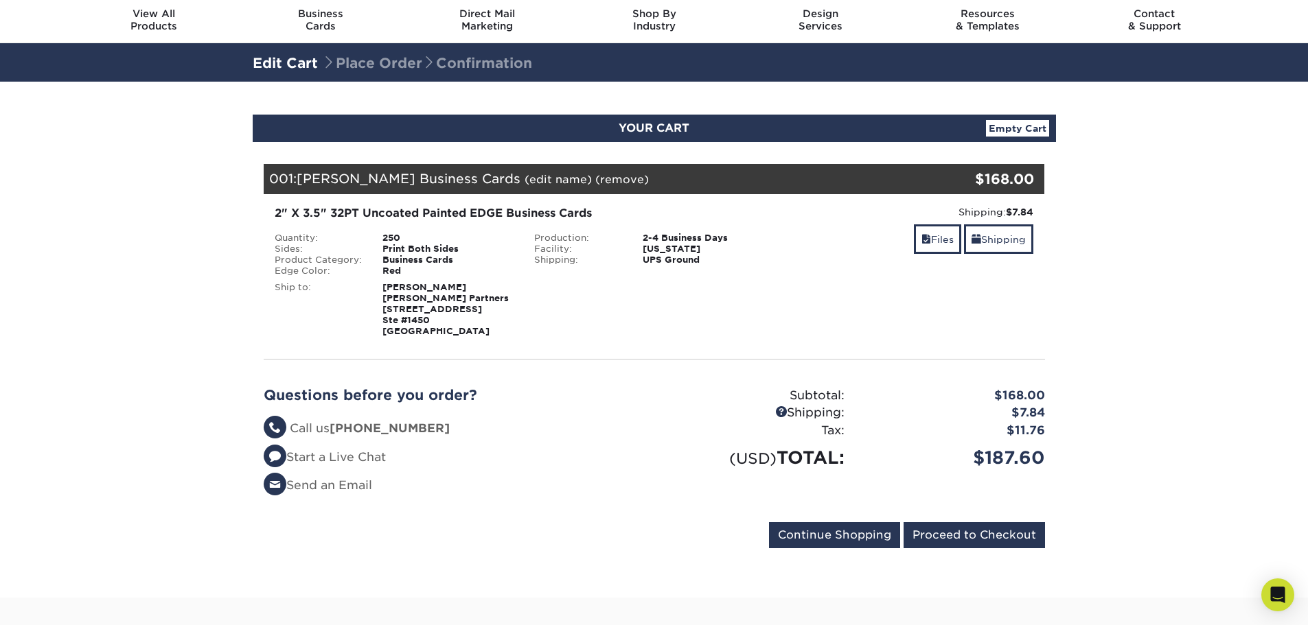
scroll to position [69, 0]
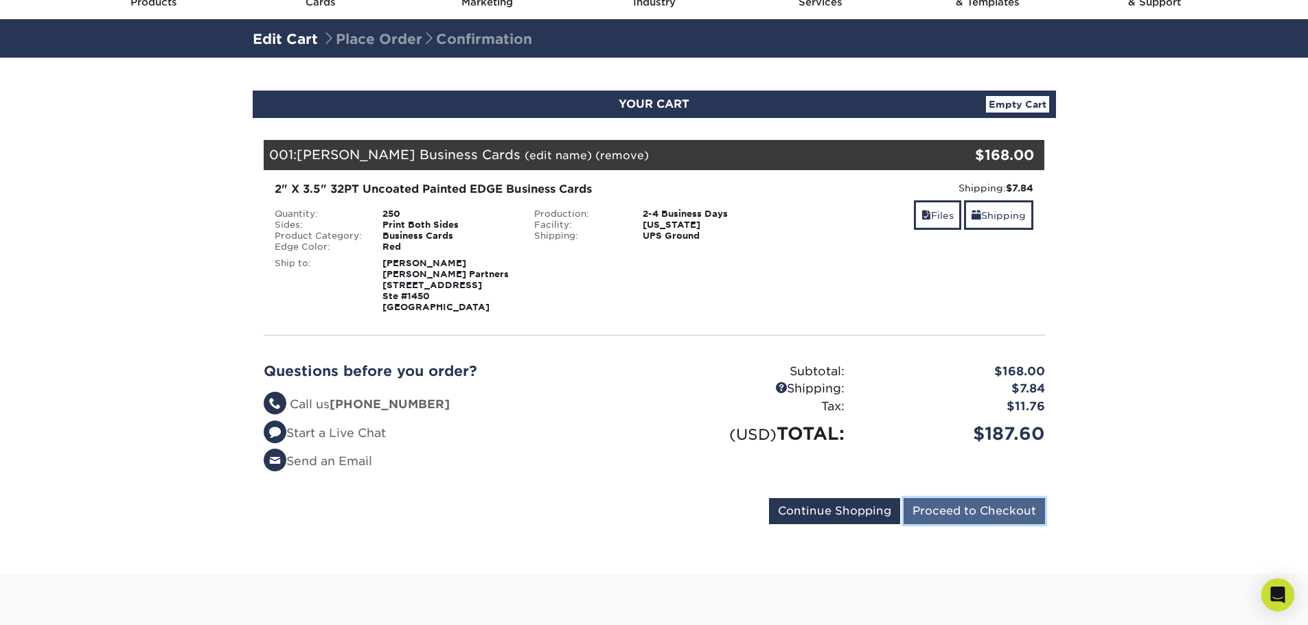
click at [969, 518] on input "Proceed to Checkout" at bounding box center [973, 511] width 141 height 26
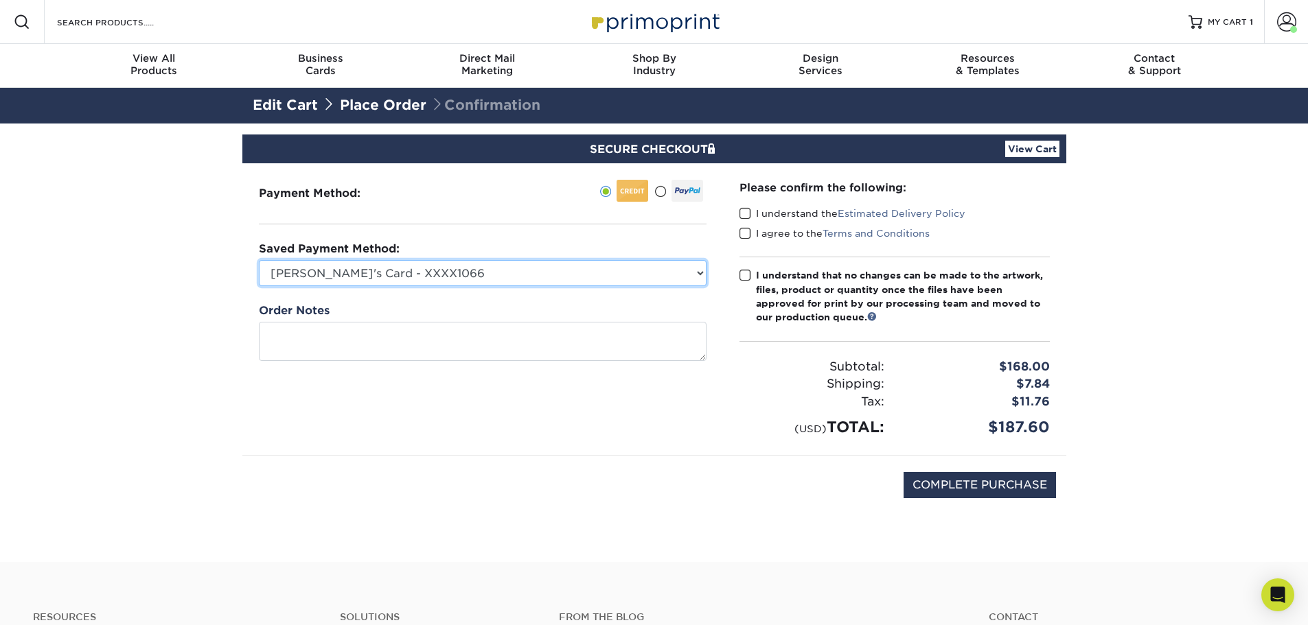
click at [486, 273] on select "[PERSON_NAME]'s Card - XXXX1066 New Credit Card" at bounding box center [483, 273] width 448 height 26
click at [259, 260] on select "Aimee's Card - XXXX1066 New Credit Card" at bounding box center [483, 273] width 448 height 26
click at [745, 216] on span at bounding box center [745, 213] width 12 height 13
click at [0, 0] on input "I understand the Estimated Delivery Policy" at bounding box center [0, 0] width 0 height 0
click at [743, 235] on span at bounding box center [745, 233] width 12 height 13
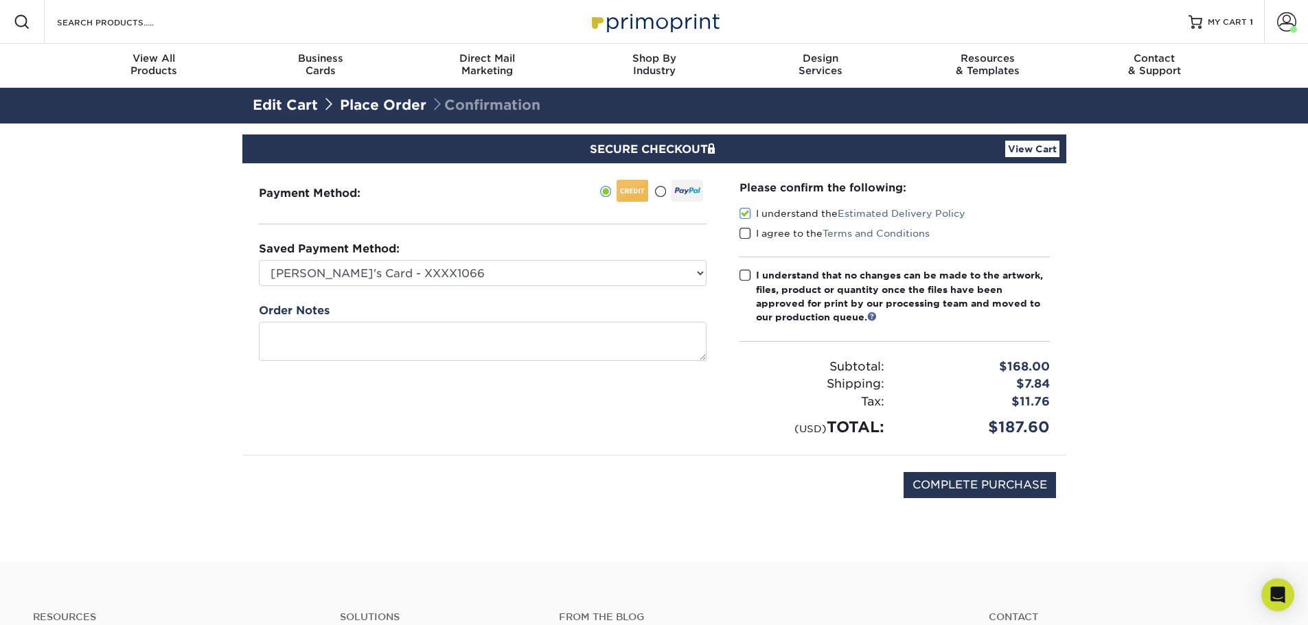
click at [0, 0] on input "I agree to the Terms and Conditions" at bounding box center [0, 0] width 0 height 0
click at [748, 273] on span at bounding box center [745, 275] width 12 height 13
click at [0, 0] on input "I understand that no changes can be made to the artwork, files, product or quan…" at bounding box center [0, 0] width 0 height 0
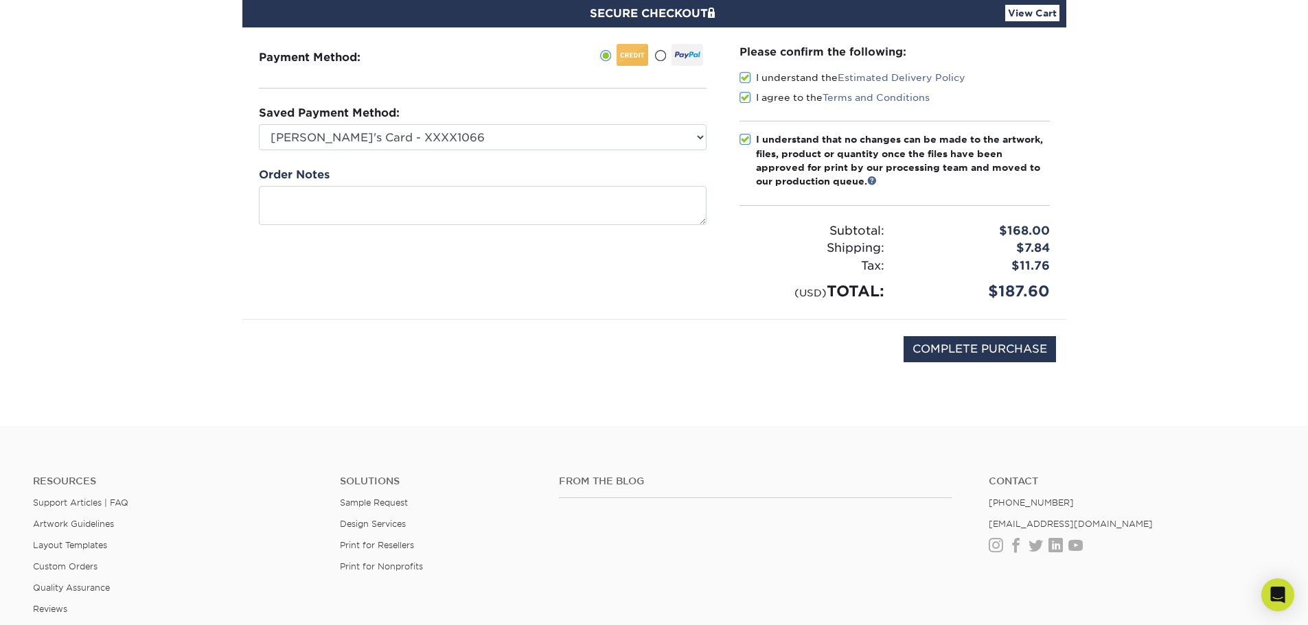
scroll to position [137, 0]
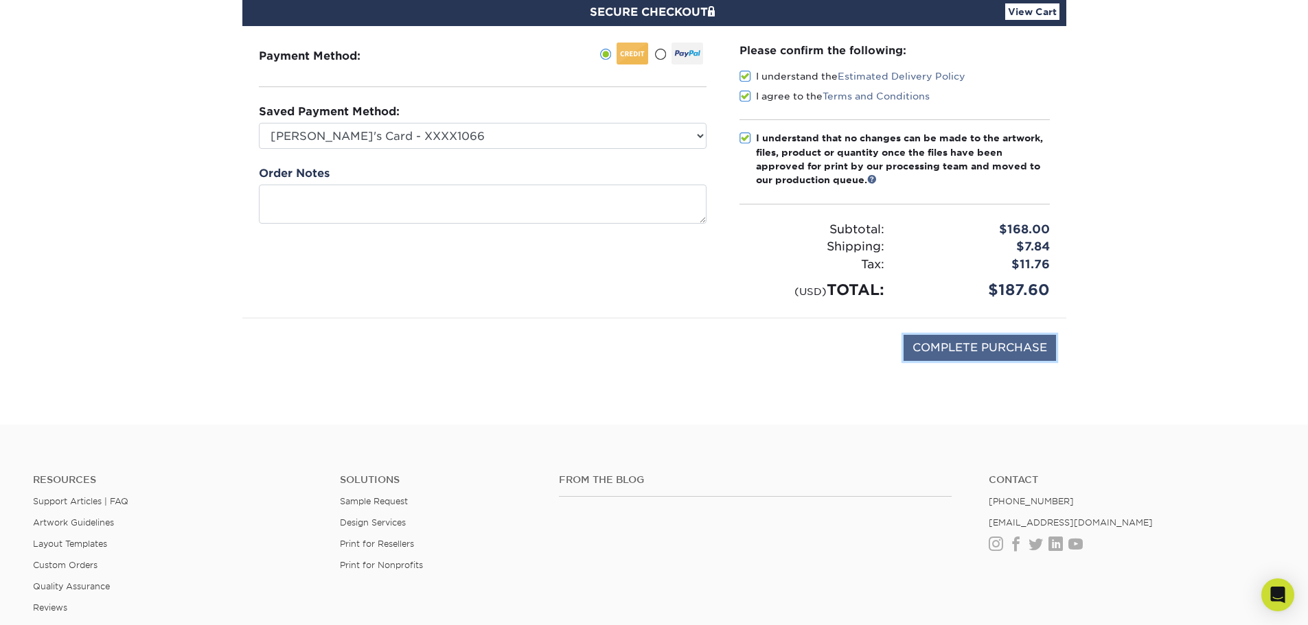
click at [939, 345] on input "COMPLETE PURCHASE" at bounding box center [979, 348] width 152 height 26
type input "PROCESSING, PLEASE WAIT..."
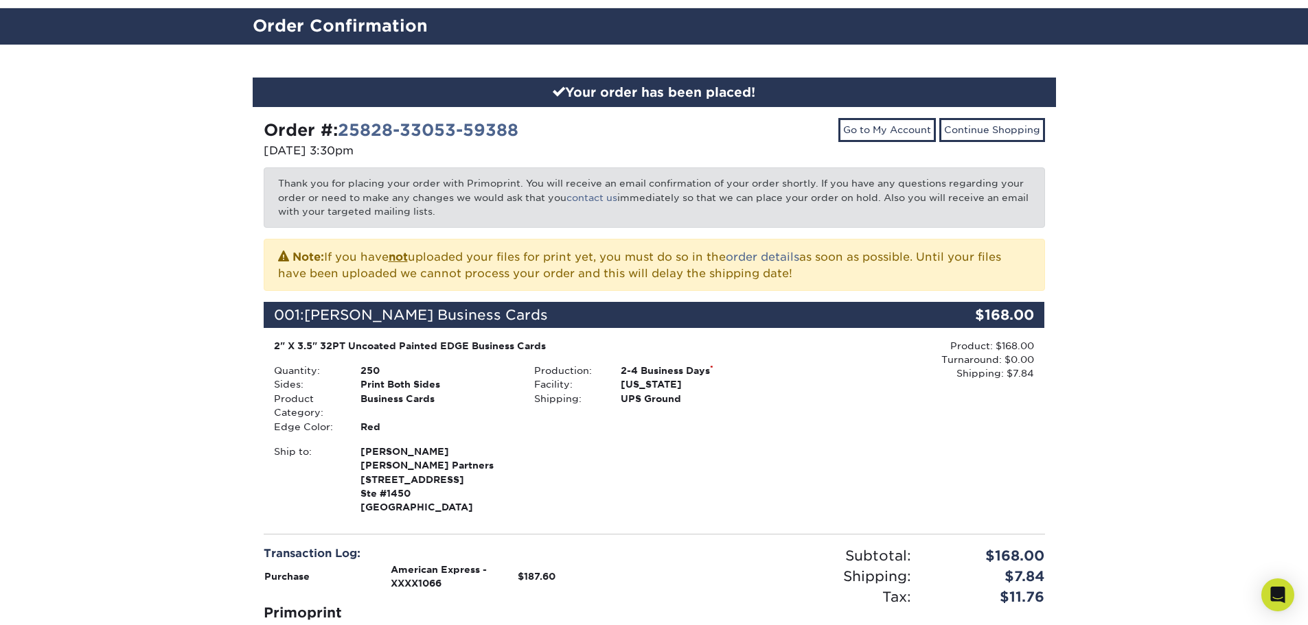
scroll to position [69, 0]
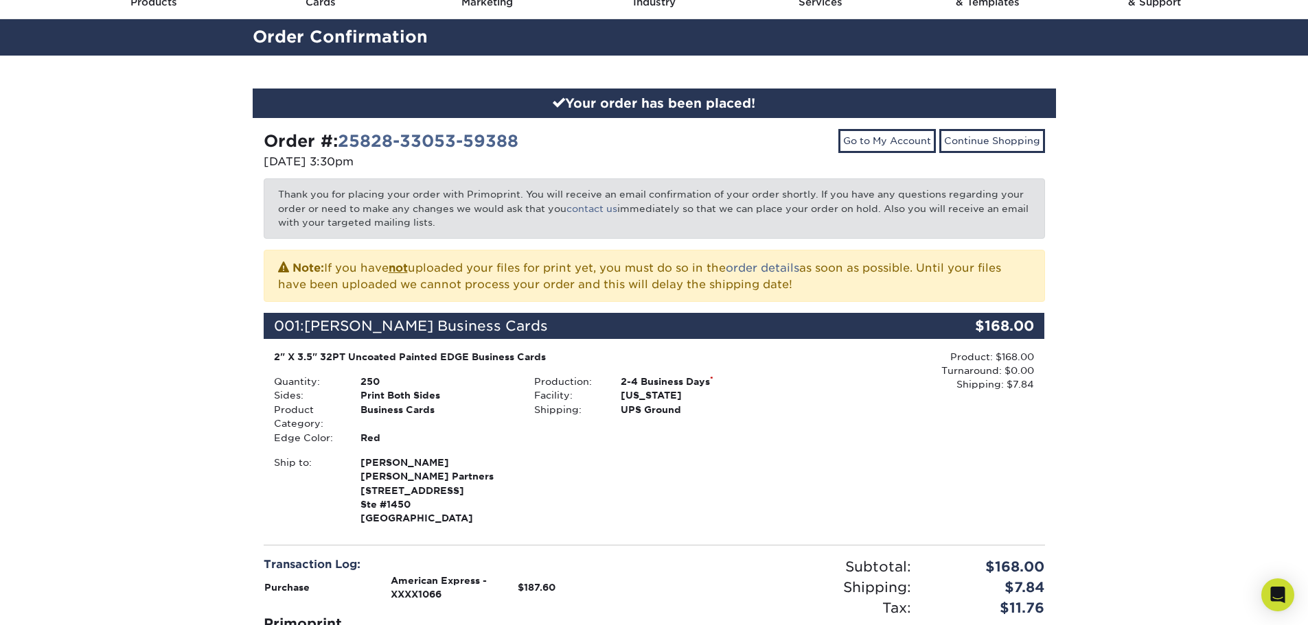
click at [193, 385] on div "Your order has been placed! Order #: 25828-33053-59388 [DATE] 3:30pm Go to My A…" at bounding box center [654, 426] width 1308 height 740
click at [199, 386] on div "Your order has been placed! Order #: 25828-33053-59388 [DATE] 3:30pm Go to My A…" at bounding box center [654, 426] width 1308 height 740
